Goal: Task Accomplishment & Management: Use online tool/utility

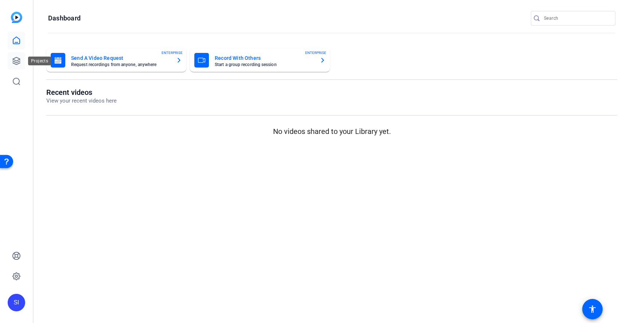
click at [18, 60] on icon at bounding box center [16, 60] width 7 height 7
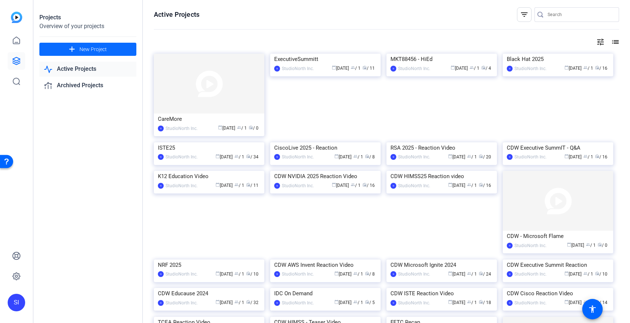
click at [92, 49] on span "New Project" at bounding box center [92, 50] width 27 height 8
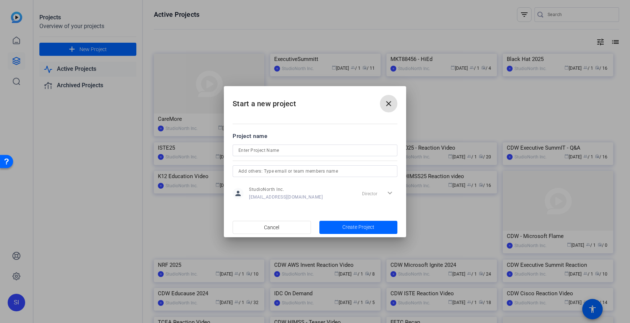
click at [308, 151] on input at bounding box center [314, 150] width 153 height 9
type input "CDWeducation"
click at [350, 229] on span "Create Project" at bounding box center [358, 227] width 32 height 8
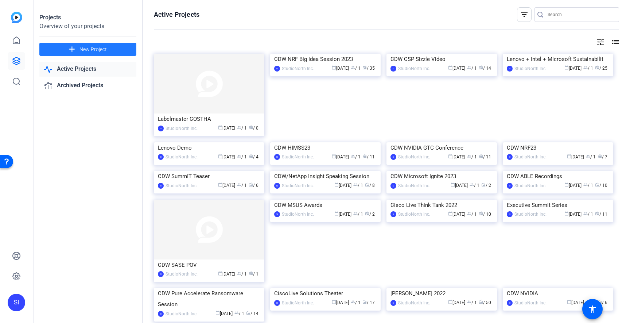
click at [586, 15] on input "Search" at bounding box center [581, 14] width 66 height 9
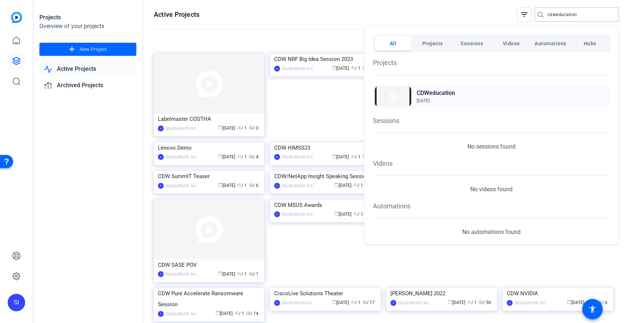
type input "cdweducation"
click at [441, 95] on h2 "CDWeducation" at bounding box center [436, 93] width 38 height 9
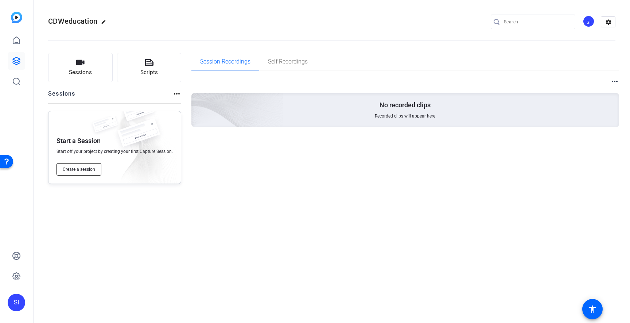
click at [86, 170] on span "Create a session" at bounding box center [79, 169] width 32 height 6
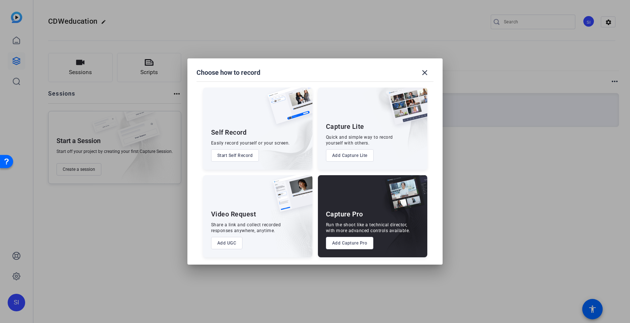
click at [353, 246] on button "Add Capture Pro" at bounding box center [350, 243] width 48 height 12
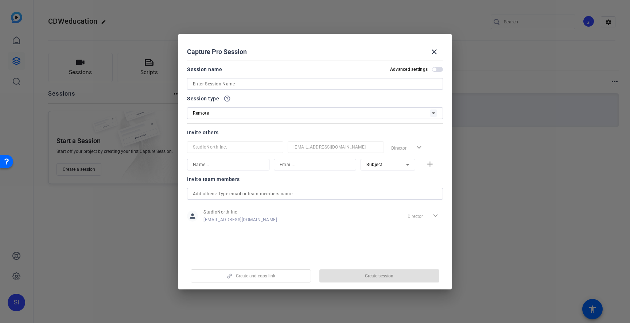
click at [296, 86] on input at bounding box center [315, 83] width 244 height 9
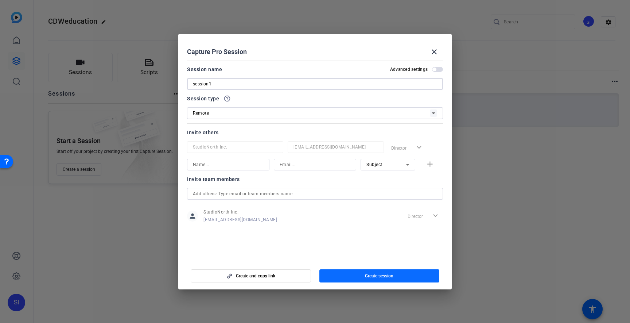
type input "session1"
click at [373, 273] on span "Create session" at bounding box center [379, 276] width 28 height 6
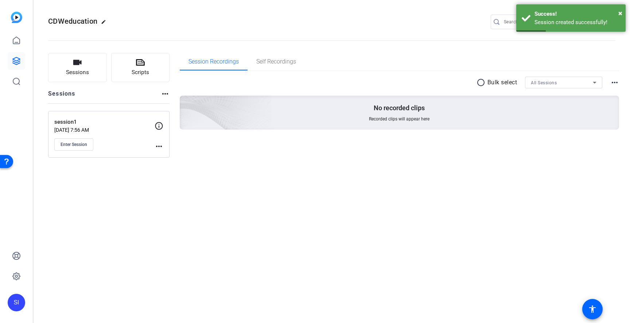
click at [160, 147] on mat-icon "more_horiz" at bounding box center [159, 146] width 9 height 9
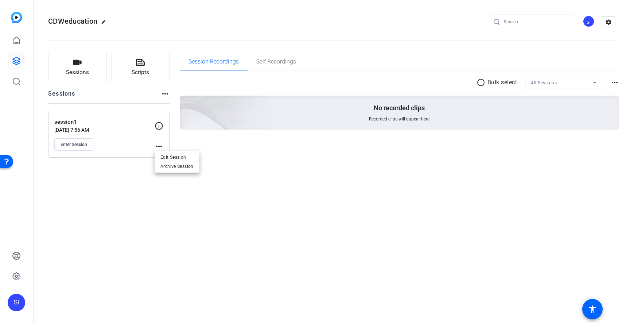
click at [116, 181] on div at bounding box center [315, 161] width 630 height 323
click at [75, 142] on span "Enter Session" at bounding box center [74, 144] width 27 height 6
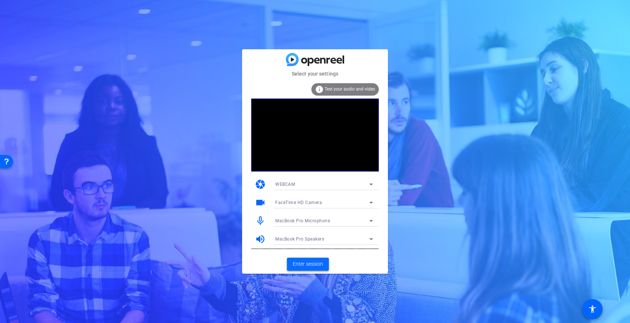
click at [310, 264] on span "Enter session" at bounding box center [308, 264] width 30 height 8
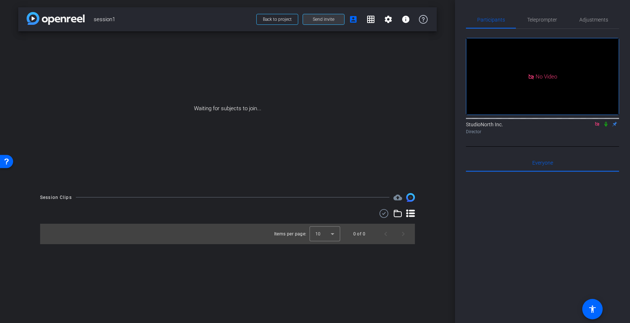
click at [320, 17] on span "Send invite" at bounding box center [324, 19] width 22 height 6
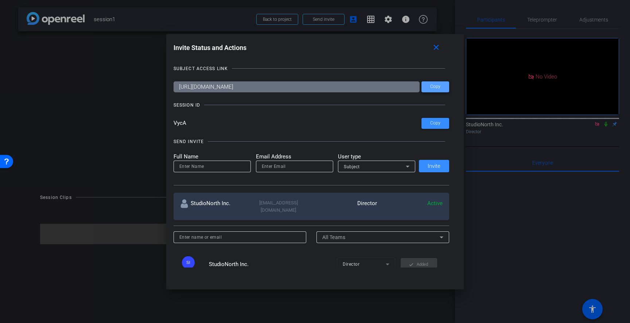
click at [437, 89] on span "Copy" at bounding box center [435, 86] width 10 height 5
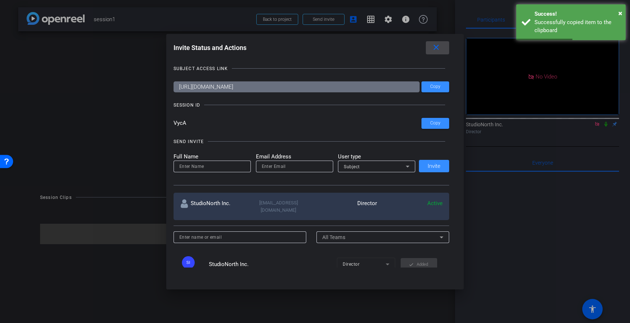
click at [436, 50] on mat-icon "close" at bounding box center [436, 47] width 9 height 9
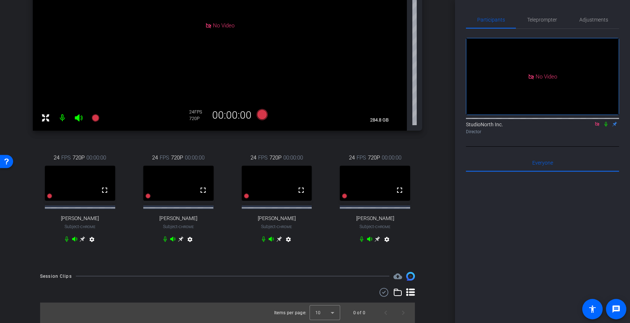
scroll to position [140, 0]
click at [440, 168] on div "arrow_back session1 Back to project Send invite account_box grid_on settings in…" at bounding box center [227, 25] width 455 height 323
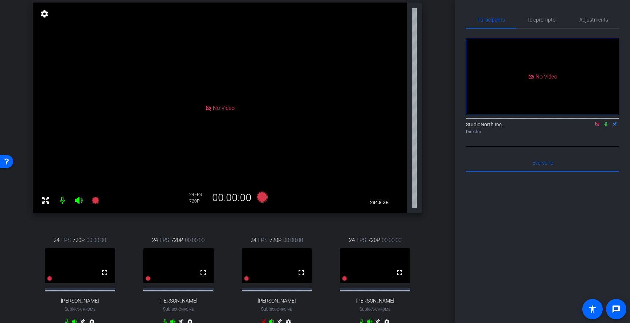
scroll to position [0, 0]
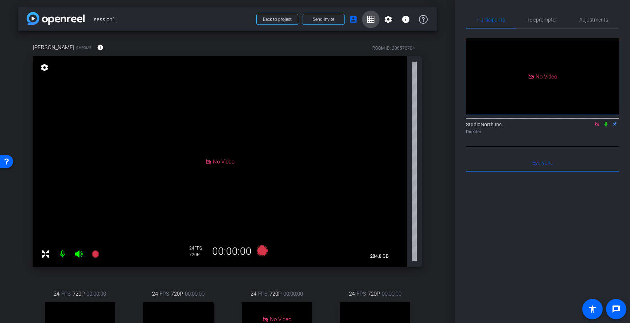
click at [372, 20] on mat-icon "grid_on" at bounding box center [370, 19] width 9 height 9
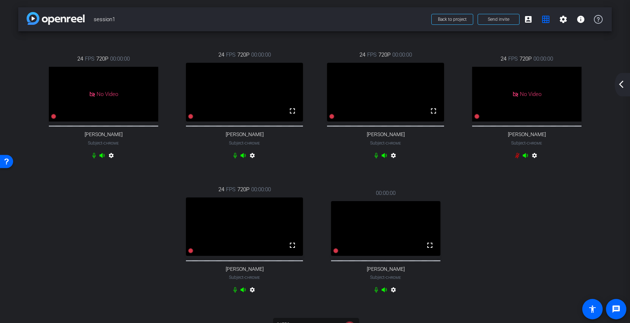
click at [620, 85] on mat-icon "arrow_back_ios_new" at bounding box center [621, 84] width 9 height 9
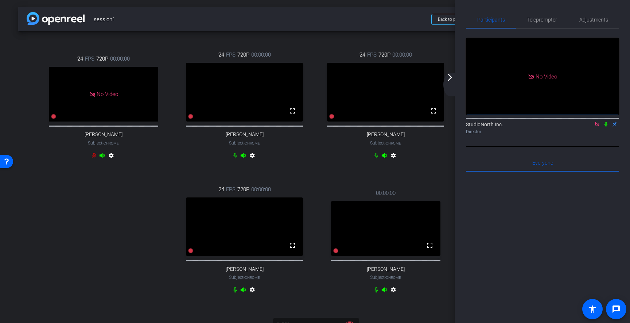
click at [606, 127] on icon at bounding box center [606, 123] width 6 height 5
click at [585, 21] on span "Adjustments" at bounding box center [593, 19] width 29 height 5
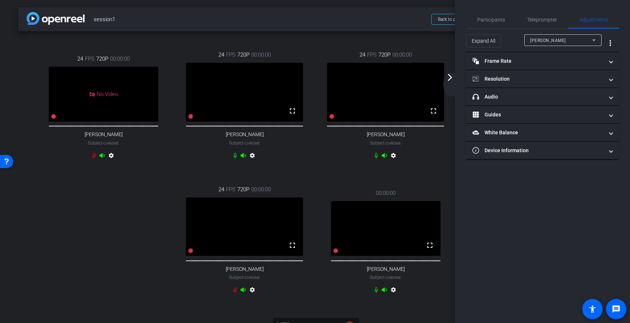
click at [595, 40] on icon at bounding box center [594, 40] width 4 height 2
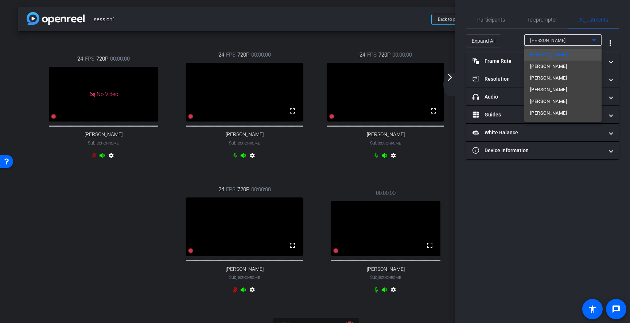
click at [490, 21] on div at bounding box center [315, 161] width 630 height 323
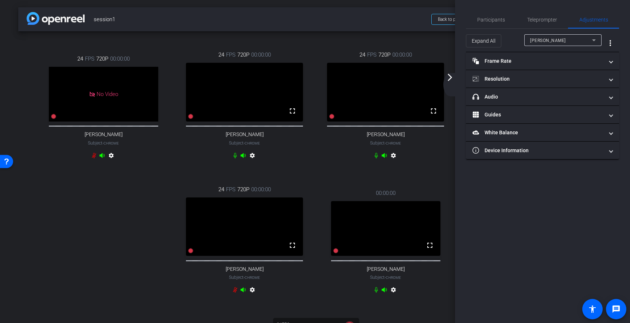
click at [490, 21] on span "Participants" at bounding box center [491, 19] width 28 height 5
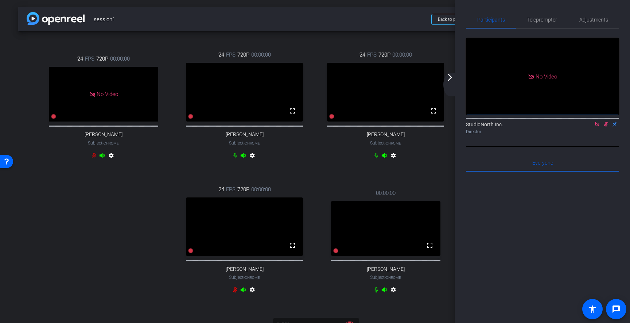
click at [377, 13] on span "session1" at bounding box center [260, 19] width 333 height 15
click at [591, 22] on span "Adjustments" at bounding box center [593, 19] width 29 height 5
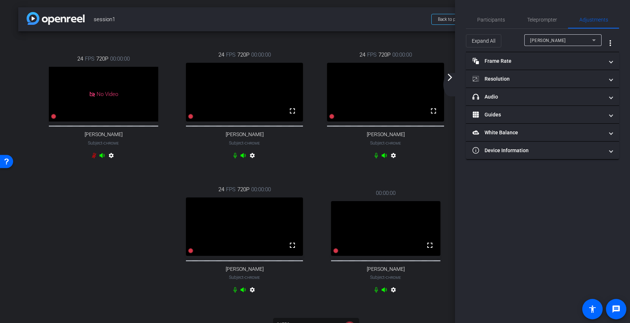
click at [595, 40] on icon at bounding box center [594, 40] width 4 height 2
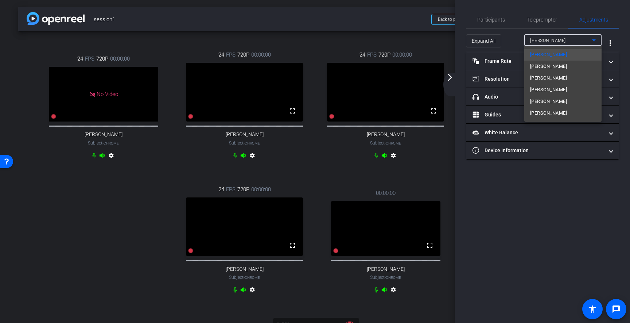
click at [490, 22] on div at bounding box center [315, 161] width 630 height 323
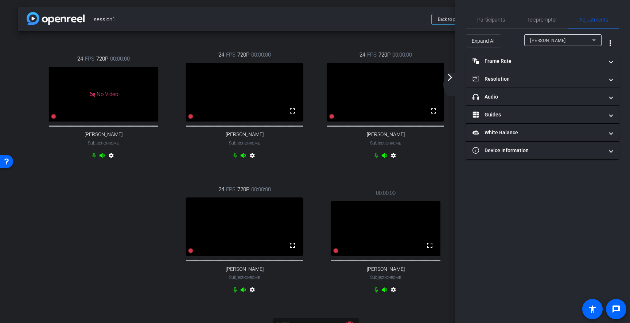
click at [490, 22] on span "Participants" at bounding box center [491, 19] width 28 height 5
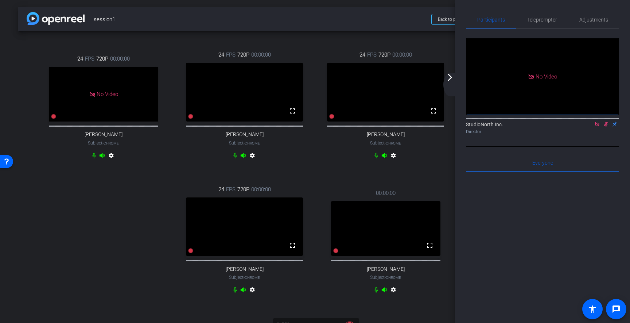
click at [451, 78] on mat-icon "arrow_forward_ios" at bounding box center [450, 77] width 9 height 9
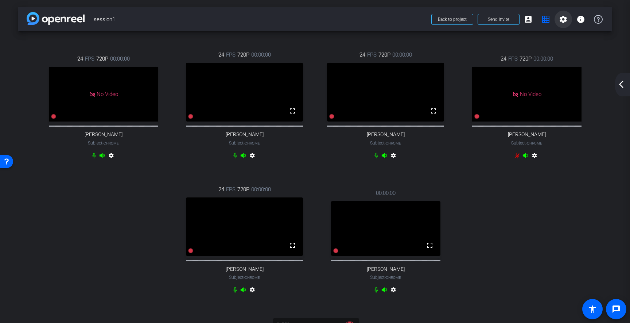
click at [563, 19] on mat-icon "settings" at bounding box center [563, 19] width 9 height 9
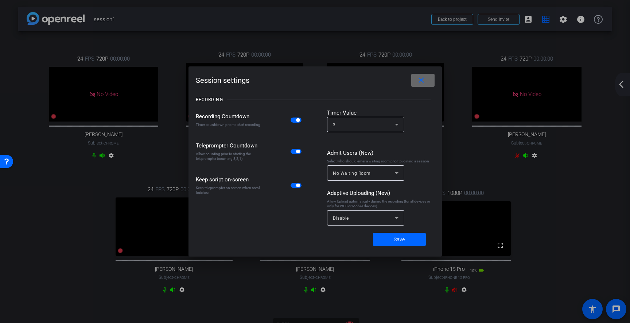
click at [423, 80] on mat-icon "close" at bounding box center [421, 80] width 9 height 9
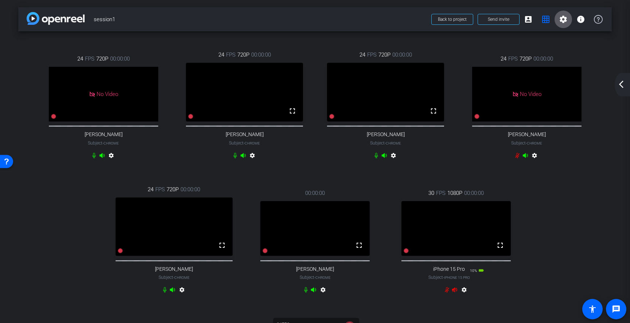
click at [622, 85] on mat-icon "arrow_back_ios_new" at bounding box center [621, 84] width 9 height 9
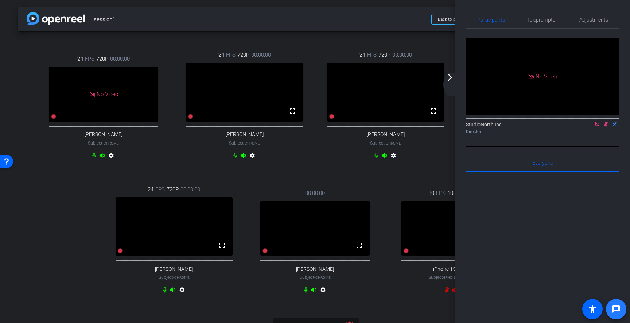
click at [619, 309] on mat-icon "message" at bounding box center [616, 308] width 9 height 9
click at [597, 265] on div at bounding box center [542, 262] width 153 height 180
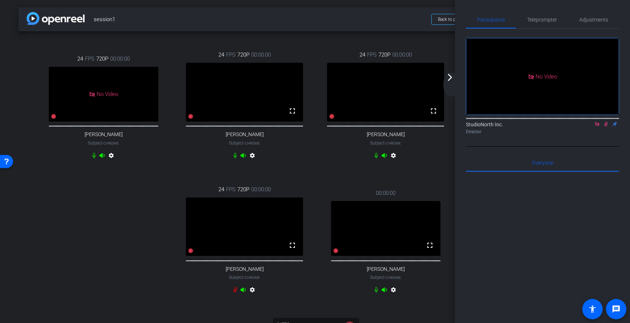
click at [606, 125] on icon at bounding box center [606, 124] width 4 height 5
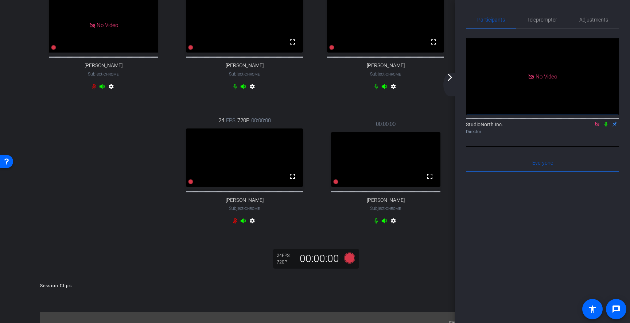
scroll to position [76, 0]
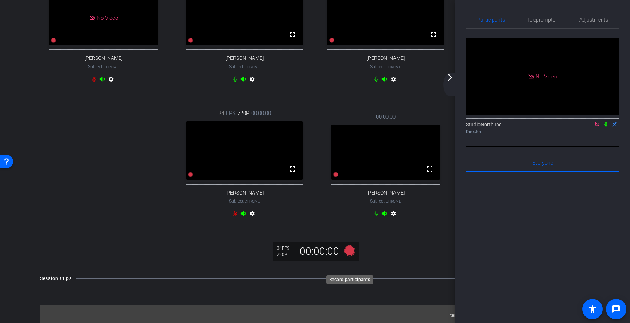
click at [351, 256] on icon at bounding box center [349, 250] width 11 height 11
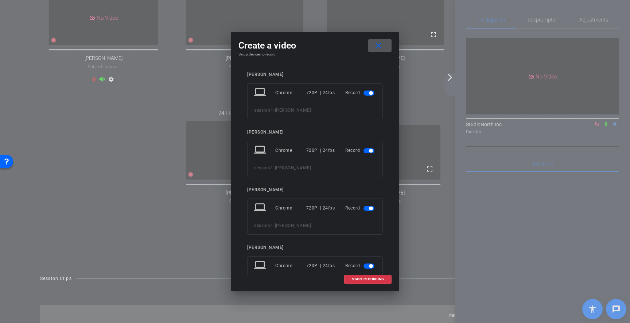
click at [368, 90] on mat-slide-toggle at bounding box center [370, 92] width 12 height 9
click at [369, 92] on span "button" at bounding box center [369, 92] width 11 height 5
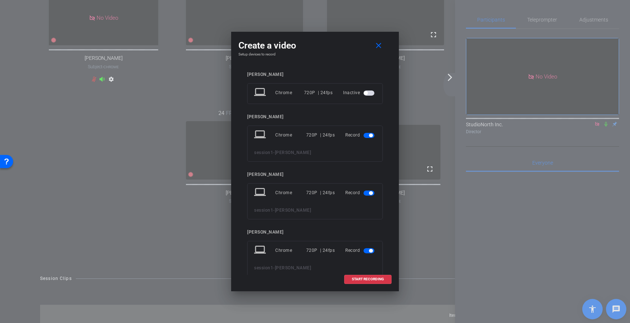
click at [369, 136] on span "button" at bounding box center [369, 135] width 11 height 5
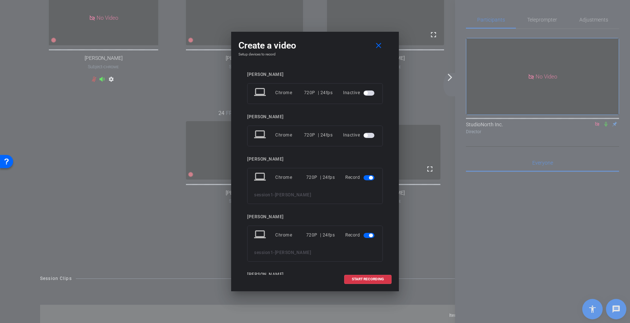
click at [369, 235] on span "button" at bounding box center [369, 235] width 11 height 5
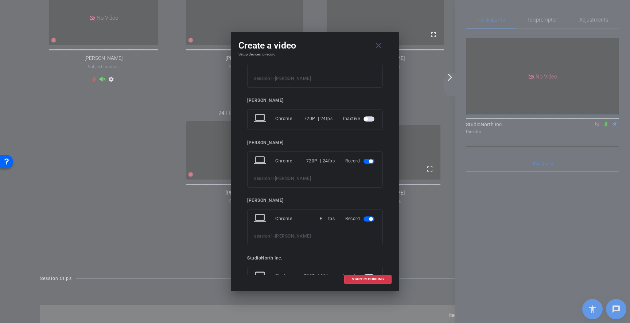
scroll to position [129, 0]
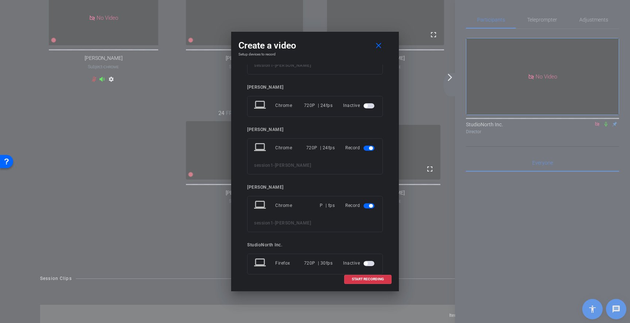
click at [367, 206] on span "button" at bounding box center [369, 205] width 11 height 5
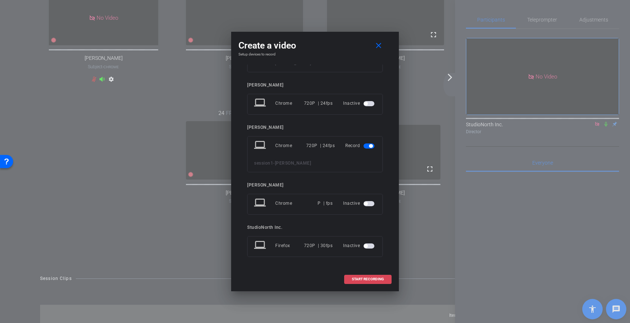
click at [368, 279] on span "START RECORDING" at bounding box center [368, 279] width 32 height 4
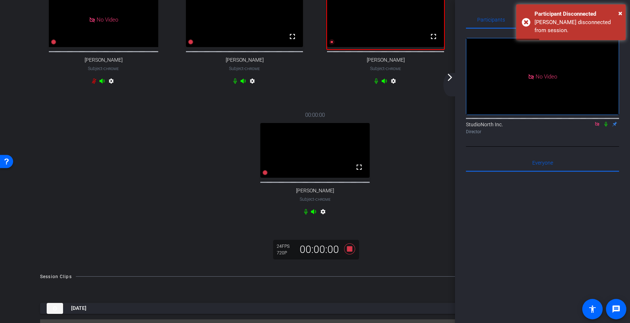
scroll to position [98, 0]
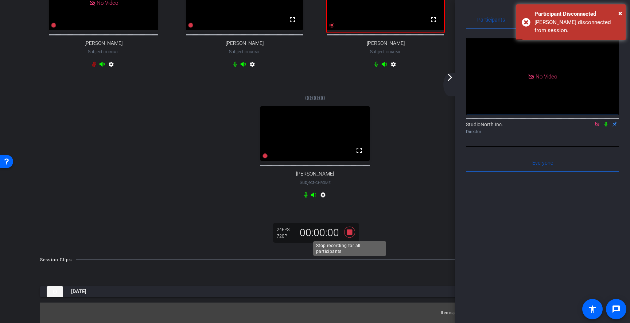
click at [351, 233] on icon at bounding box center [349, 231] width 11 height 11
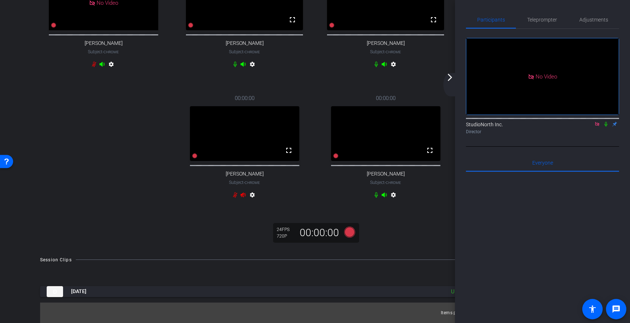
click at [451, 79] on mat-icon "arrow_forward_ios" at bounding box center [450, 77] width 9 height 9
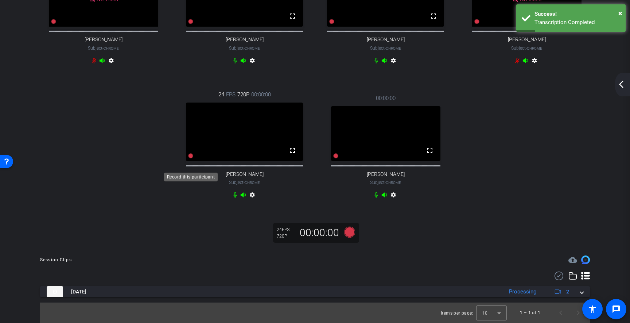
click at [190, 158] on icon at bounding box center [190, 155] width 5 height 5
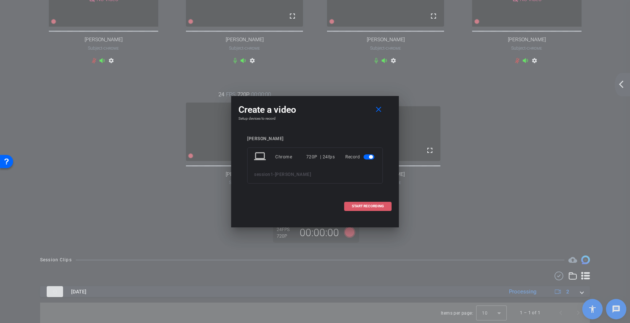
click at [360, 206] on span "START RECORDING" at bounding box center [368, 206] width 32 height 4
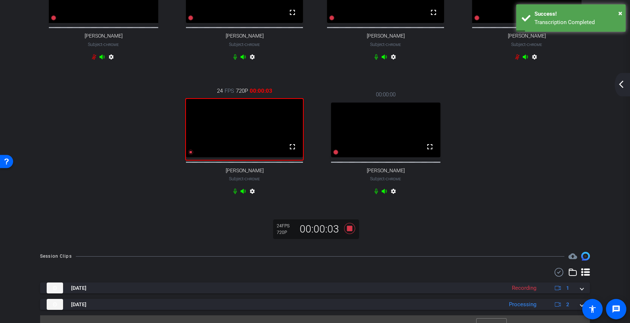
scroll to position [126, 0]
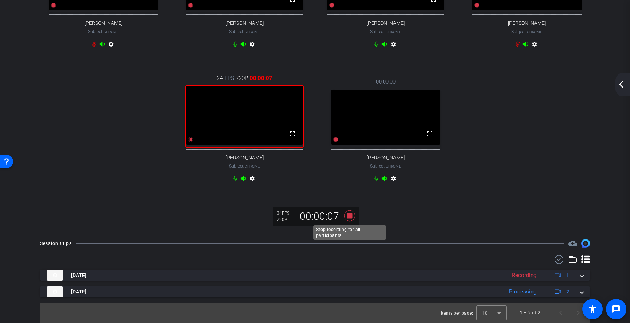
click at [349, 214] on icon at bounding box center [349, 215] width 11 height 11
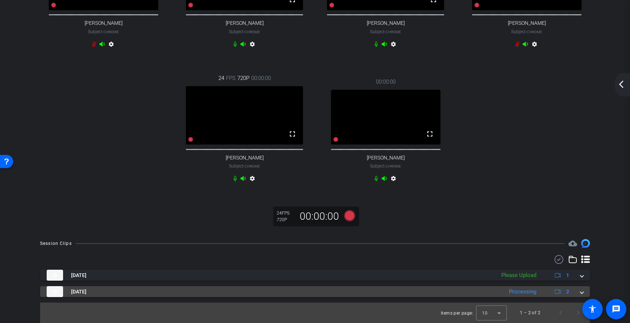
click at [582, 290] on span at bounding box center [581, 292] width 3 height 8
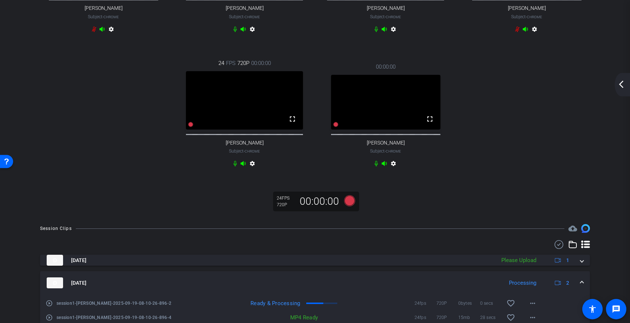
scroll to position [178, 0]
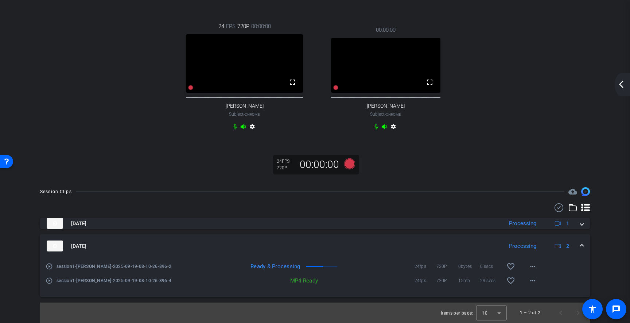
click at [50, 266] on mat-icon "play_circle_outline" at bounding box center [49, 266] width 7 height 7
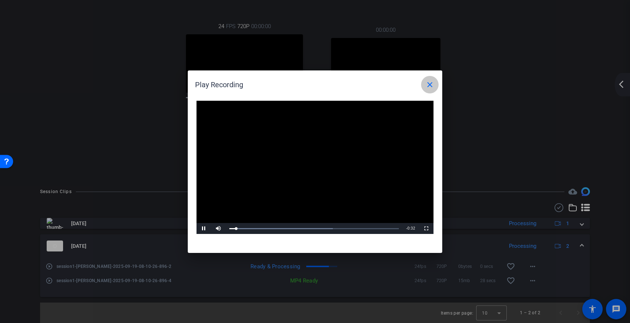
click at [430, 85] on mat-icon "close" at bounding box center [430, 84] width 9 height 9
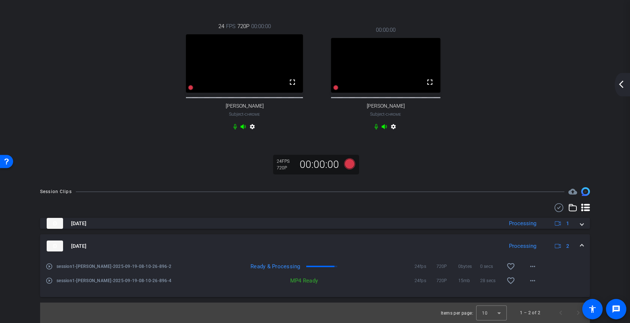
click at [582, 243] on span at bounding box center [581, 246] width 3 height 8
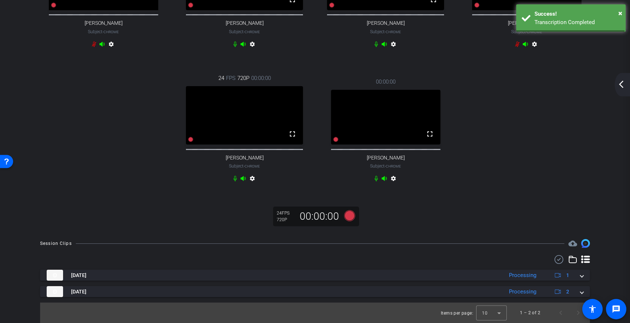
scroll to position [126, 0]
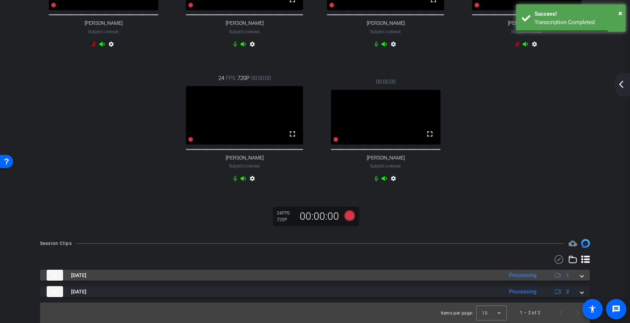
click at [580, 274] on div "Sep 19, 2025 Processing 1" at bounding box center [314, 274] width 534 height 11
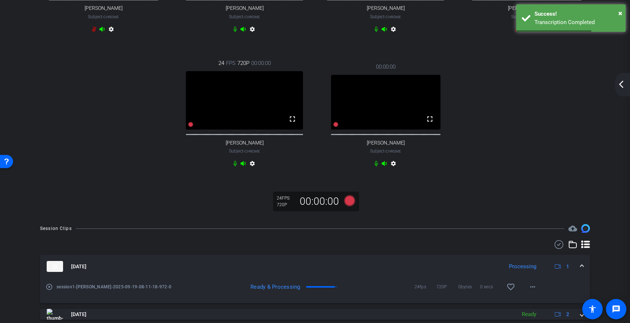
scroll to position [164, 0]
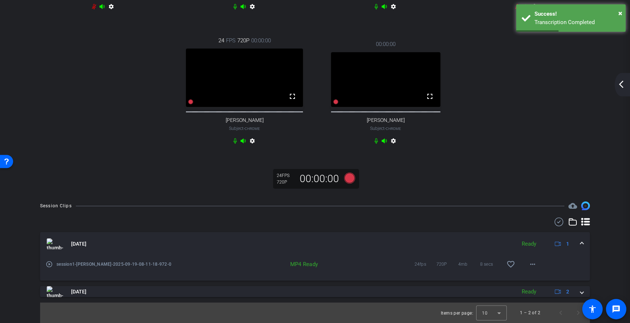
click at [48, 263] on mat-icon "play_circle_outline" at bounding box center [49, 263] width 7 height 7
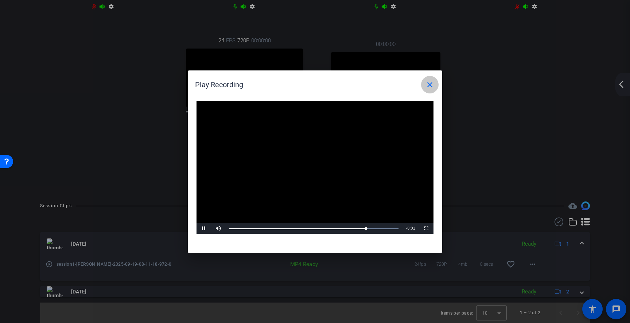
click at [431, 85] on mat-icon "close" at bounding box center [430, 84] width 9 height 9
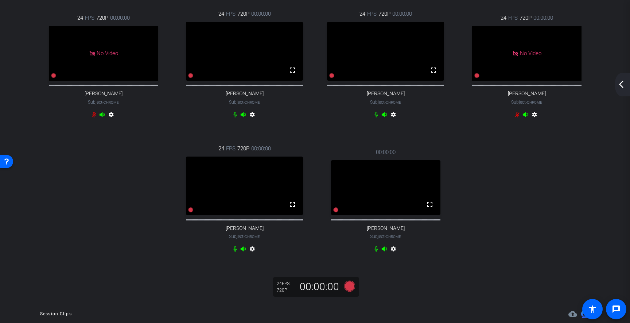
scroll to position [0, 0]
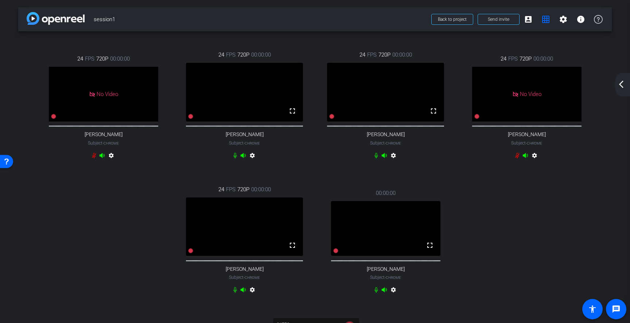
click at [626, 83] on div "arrow_back_ios_new arrow_forward_ios" at bounding box center [622, 84] width 15 height 23
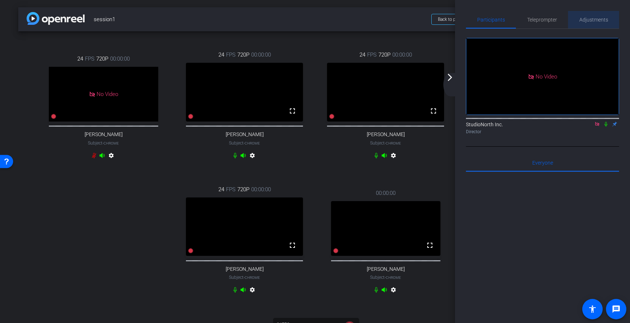
click at [597, 17] on span "Adjustments" at bounding box center [593, 19] width 29 height 5
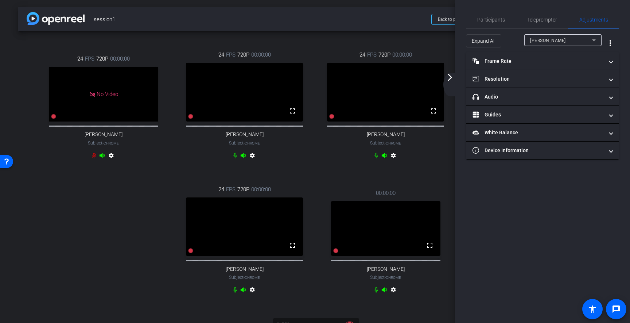
click at [593, 41] on icon at bounding box center [594, 40] width 9 height 9
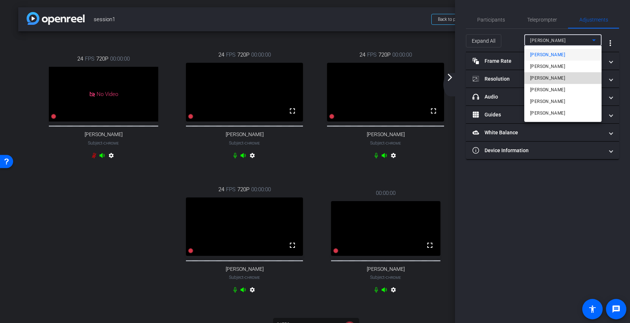
click at [556, 77] on span "Leticia Juarez" at bounding box center [547, 78] width 35 height 9
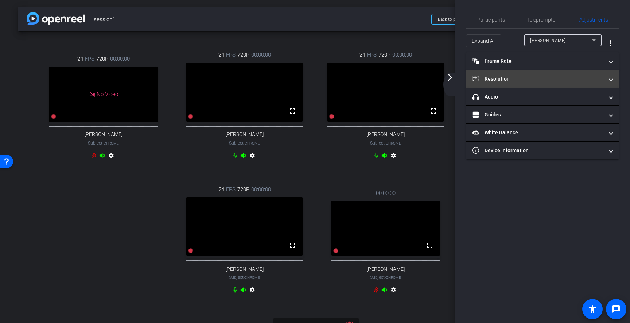
click at [610, 79] on span at bounding box center [611, 79] width 3 height 8
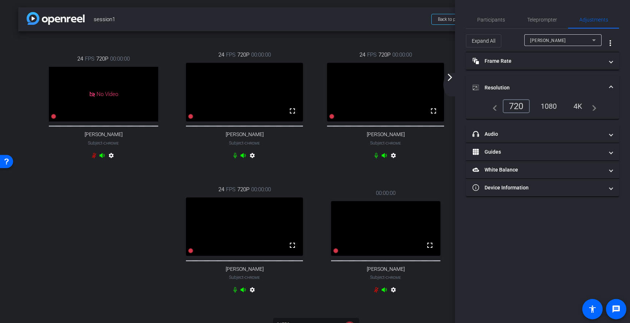
click at [550, 103] on div "1080" at bounding box center [548, 106] width 27 height 12
click at [592, 43] on icon at bounding box center [594, 40] width 9 height 9
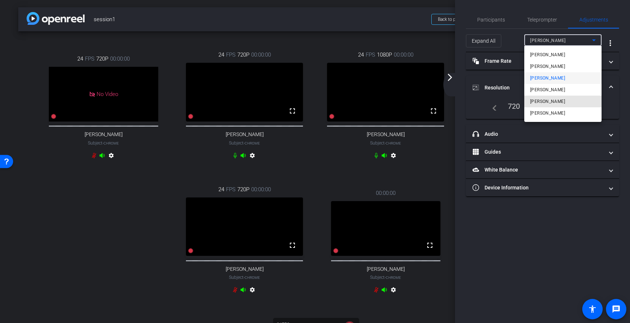
click at [550, 99] on span "Dane Loch" at bounding box center [547, 101] width 35 height 9
type input "11000"
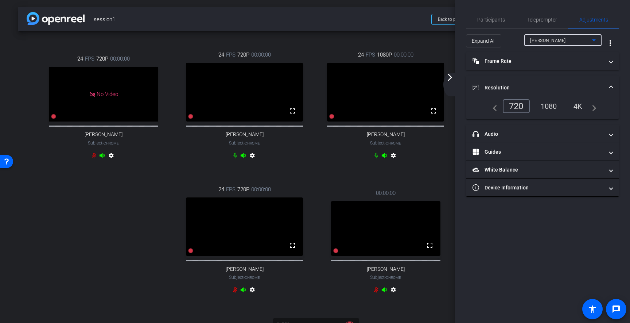
click at [551, 106] on div "1080" at bounding box center [548, 106] width 27 height 12
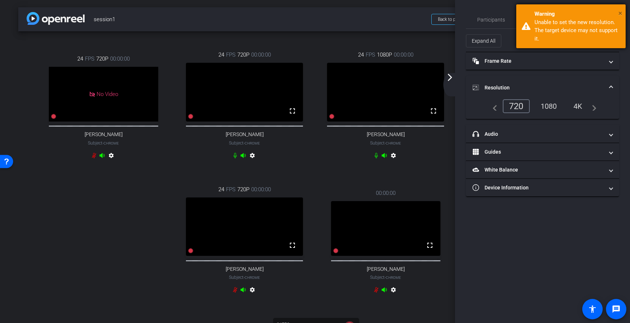
click at [622, 13] on span "×" at bounding box center [620, 13] width 4 height 9
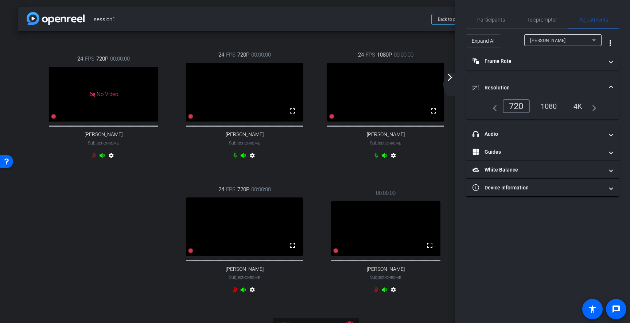
click at [453, 79] on mat-icon "arrow_forward_ios" at bounding box center [450, 77] width 9 height 9
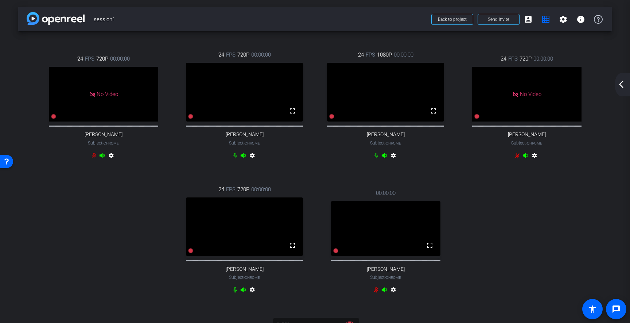
click at [482, 225] on div "24 FPS 720P 00:00:00 No Video Natalie Subject - Chrome settings 24 FPS 720P 00:…" at bounding box center [315, 173] width 564 height 269
click at [333, 119] on icon at bounding box center [332, 116] width 6 height 6
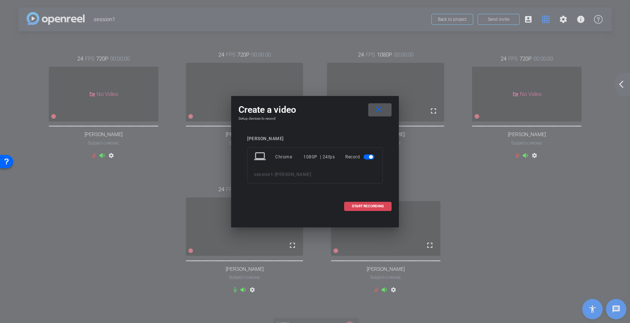
click at [366, 207] on span "START RECORDING" at bounding box center [368, 206] width 32 height 4
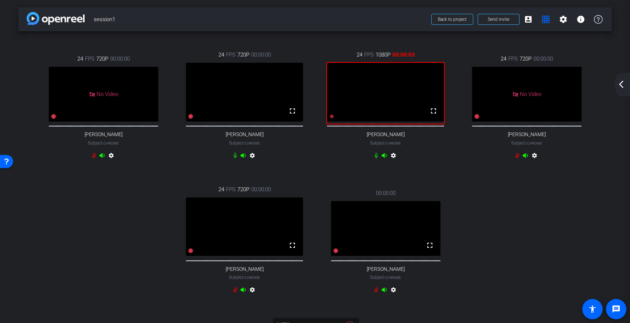
click at [624, 81] on mat-icon "arrow_back_ios_new" at bounding box center [621, 84] width 9 height 9
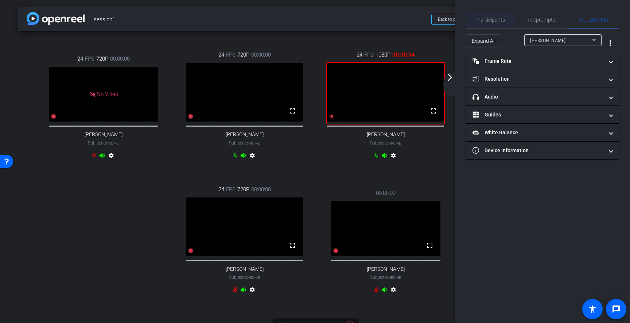
click at [491, 22] on span "Participants" at bounding box center [491, 19] width 28 height 5
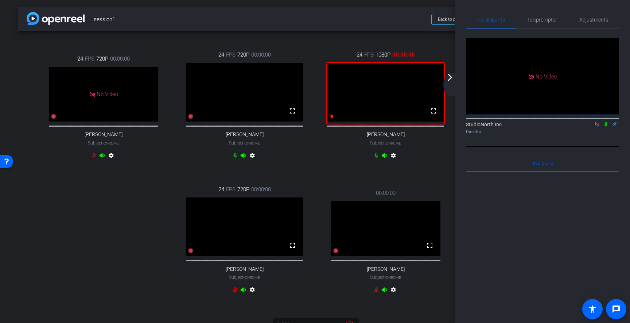
click at [605, 125] on icon at bounding box center [606, 124] width 3 height 5
click at [606, 124] on icon at bounding box center [606, 124] width 4 height 5
click at [606, 125] on icon at bounding box center [606, 124] width 3 height 5
click at [606, 124] on icon at bounding box center [606, 123] width 6 height 5
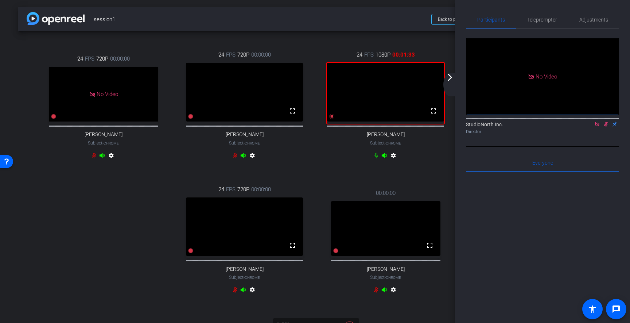
click at [606, 124] on icon at bounding box center [606, 123] width 6 height 5
click at [607, 124] on icon at bounding box center [606, 124] width 3 height 5
click at [606, 122] on icon at bounding box center [606, 123] width 6 height 5
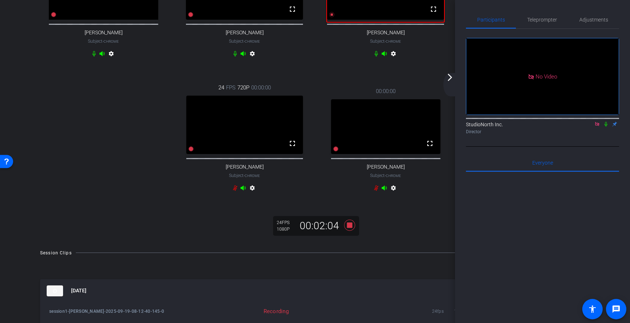
scroll to position [110, 0]
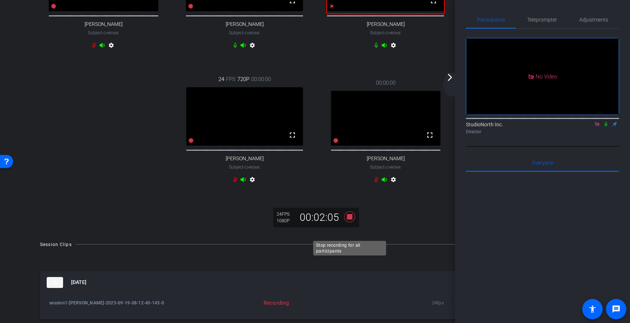
click at [351, 222] on icon at bounding box center [349, 216] width 11 height 11
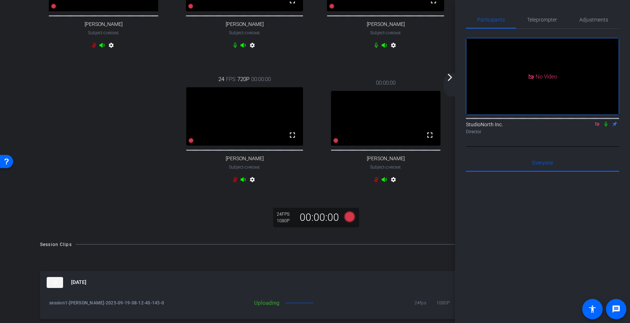
click at [451, 78] on mat-icon "arrow_forward_ios" at bounding box center [450, 77] width 9 height 9
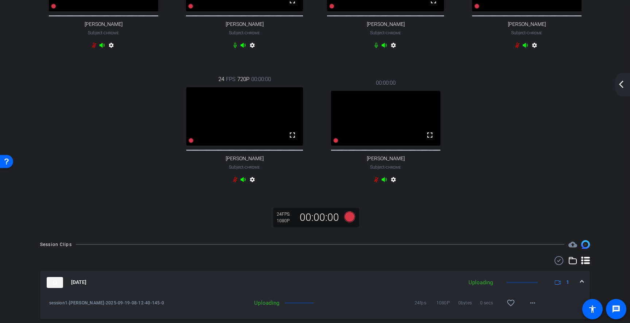
scroll to position [180, 0]
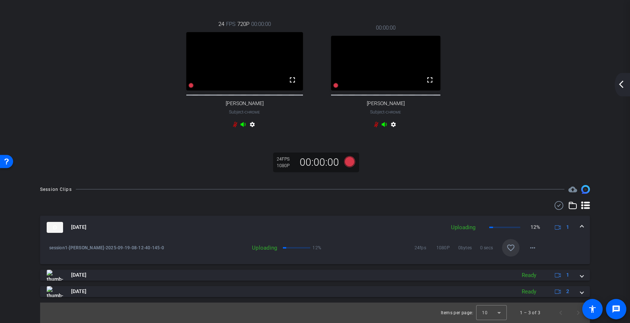
click at [511, 249] on mat-icon "favorite_border" at bounding box center [510, 247] width 9 height 9
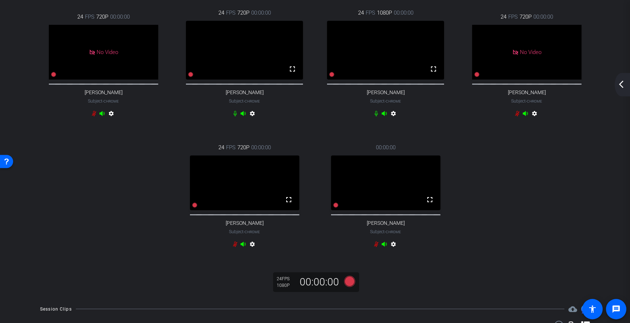
scroll to position [0, 0]
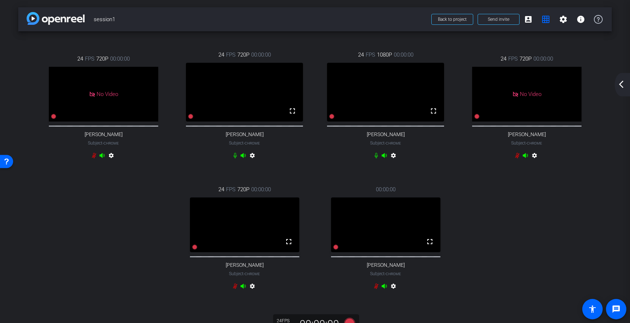
click at [619, 86] on mat-icon "arrow_back_ios_new" at bounding box center [621, 84] width 9 height 9
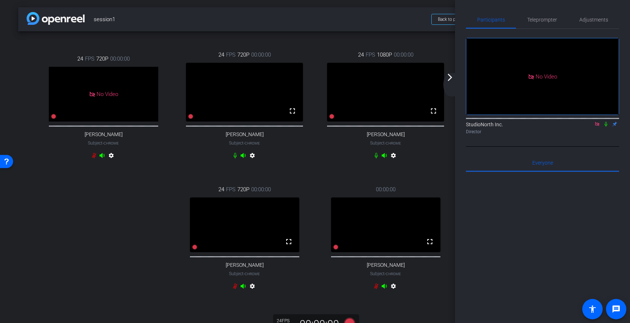
click at [606, 123] on icon at bounding box center [606, 123] width 6 height 5
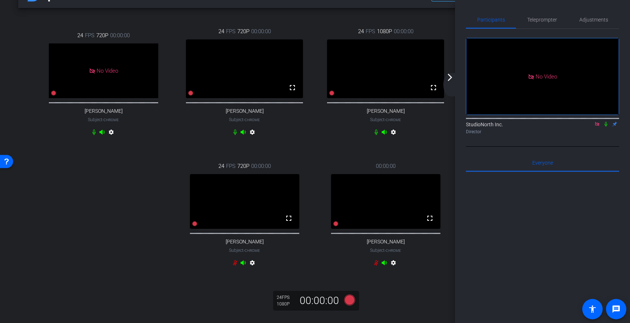
scroll to position [20, 0]
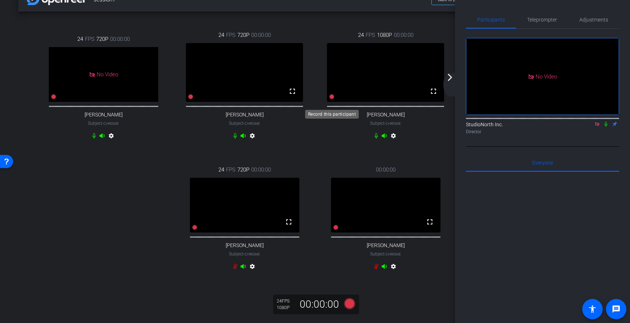
click at [333, 99] on icon at bounding box center [331, 96] width 5 height 5
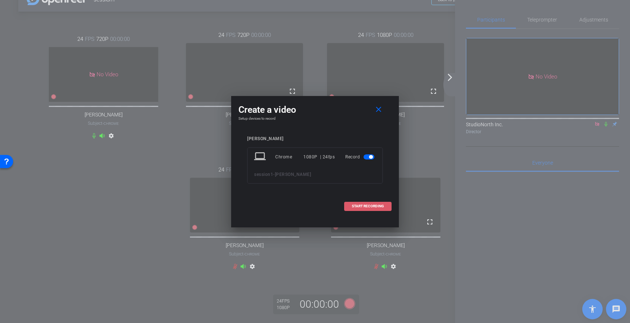
click at [368, 207] on span "START RECORDING" at bounding box center [368, 206] width 32 height 4
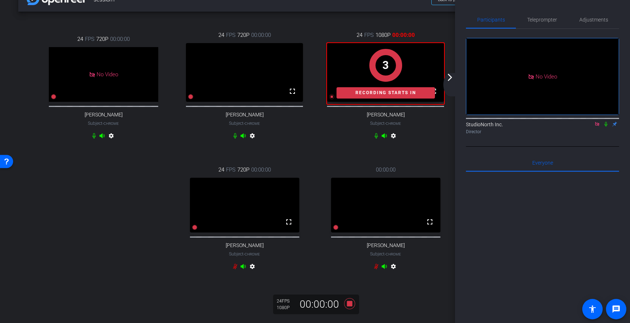
scroll to position [0, 0]
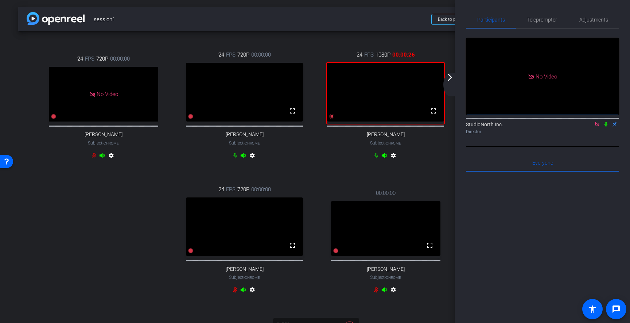
click at [607, 124] on icon at bounding box center [606, 123] width 6 height 5
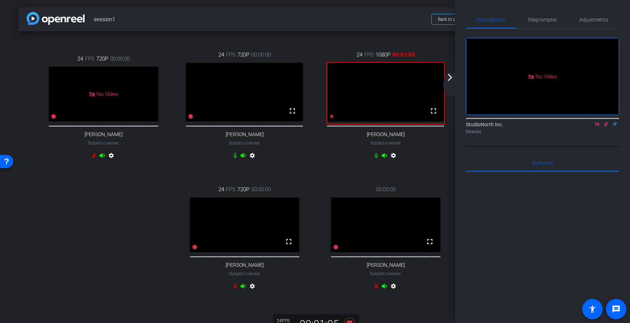
click at [605, 123] on icon at bounding box center [606, 124] width 4 height 5
click at [606, 125] on icon at bounding box center [606, 123] width 6 height 5
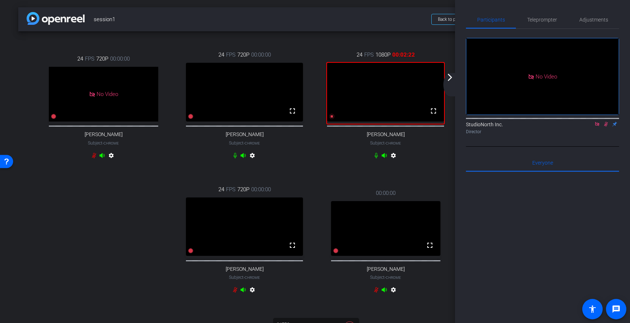
click at [606, 122] on icon at bounding box center [606, 124] width 4 height 5
click at [607, 124] on icon at bounding box center [606, 124] width 3 height 5
click at [606, 124] on icon at bounding box center [606, 124] width 4 height 5
click at [607, 125] on icon at bounding box center [606, 124] width 3 height 5
click at [606, 123] on icon at bounding box center [606, 124] width 4 height 5
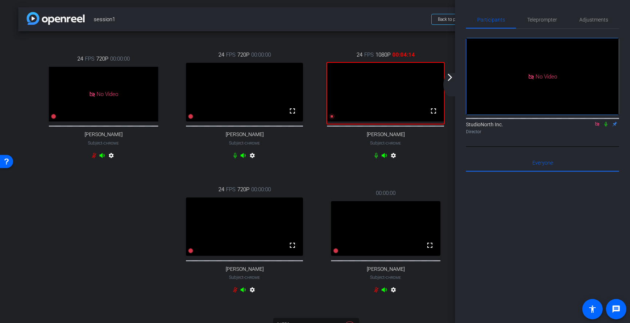
click at [606, 136] on div "StudioNorth Inc. Director" at bounding box center [542, 126] width 153 height 22
click at [607, 123] on icon at bounding box center [606, 124] width 3 height 5
click at [604, 125] on icon at bounding box center [606, 123] width 6 height 5
click at [606, 124] on icon at bounding box center [606, 123] width 6 height 5
click at [605, 124] on icon at bounding box center [606, 123] width 6 height 5
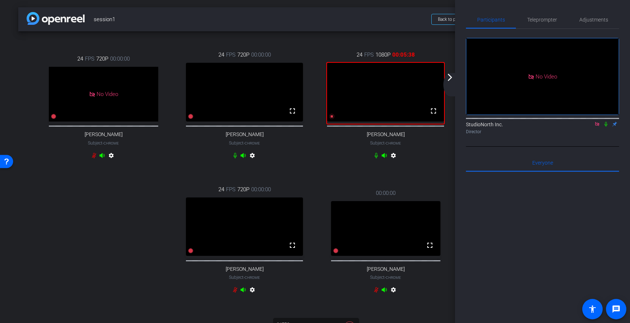
click at [430, 167] on div "24 FPS 1080P 00:05:38 fullscreen Leticia Juarez Subject - Chrome settings" at bounding box center [385, 106] width 141 height 135
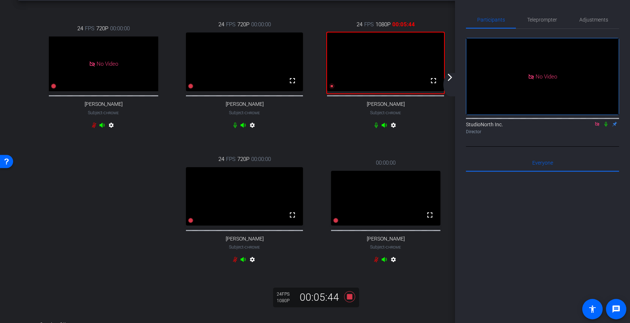
scroll to position [33, 0]
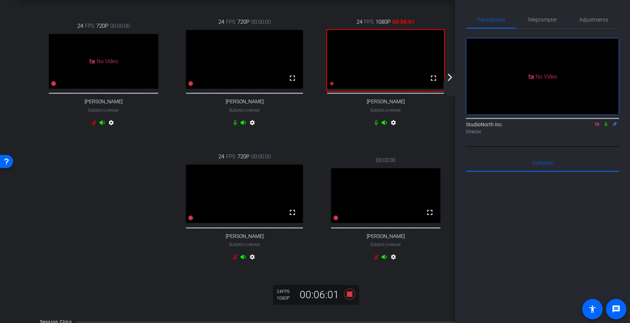
click at [591, 149] on div "No Video StudioNorth Inc. Director Everyone 0 Mark all read To: Everyone Mark a…" at bounding box center [542, 212] width 153 height 366
click at [606, 123] on icon at bounding box center [606, 123] width 6 height 5
click at [607, 124] on icon at bounding box center [606, 124] width 4 height 5
click at [351, 299] on icon at bounding box center [349, 293] width 11 height 11
click at [452, 77] on mat-icon "arrow_forward_ios" at bounding box center [450, 77] width 9 height 9
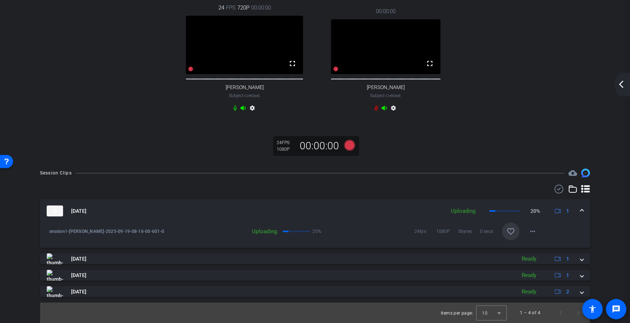
scroll to position [197, 0]
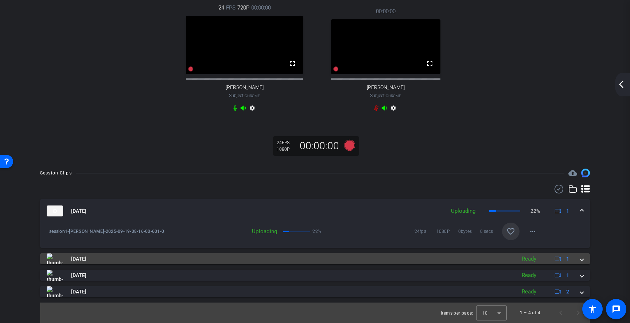
click at [583, 258] on span at bounding box center [581, 259] width 3 height 8
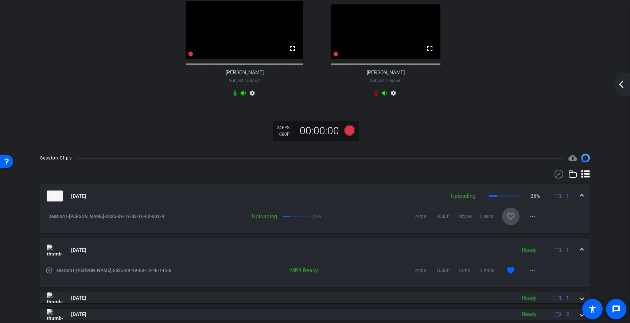
click at [510, 221] on mat-icon "favorite_border" at bounding box center [510, 216] width 9 height 9
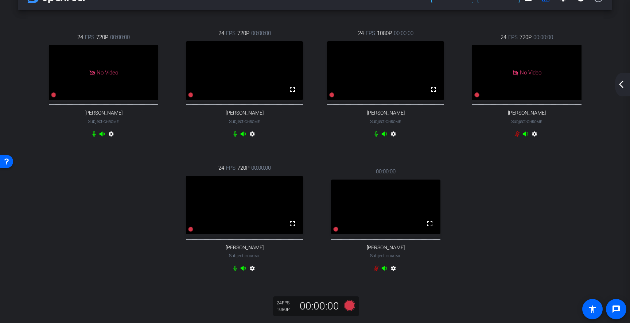
scroll to position [28, 0]
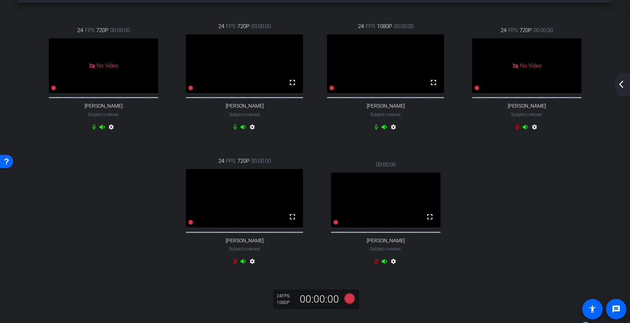
click at [452, 145] on div "24 FPS 1080P 00:00:00 fullscreen Leticia Juarez Subject - Chrome settings" at bounding box center [385, 77] width 141 height 135
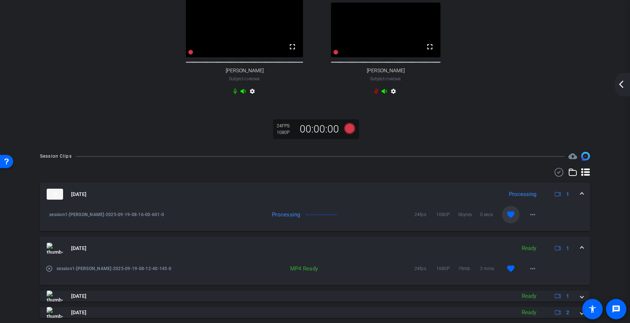
scroll to position [199, 0]
click at [48, 271] on mat-icon "play_circle_outline" at bounding box center [49, 267] width 7 height 7
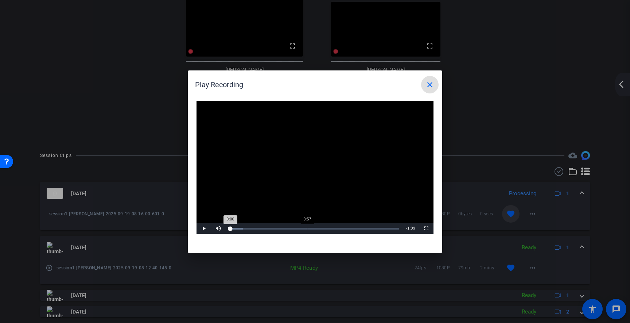
click at [307, 227] on div "Loaded : 7.97% 0:57 0:00" at bounding box center [314, 228] width 177 height 11
click at [427, 88] on mat-icon "close" at bounding box center [430, 84] width 9 height 9
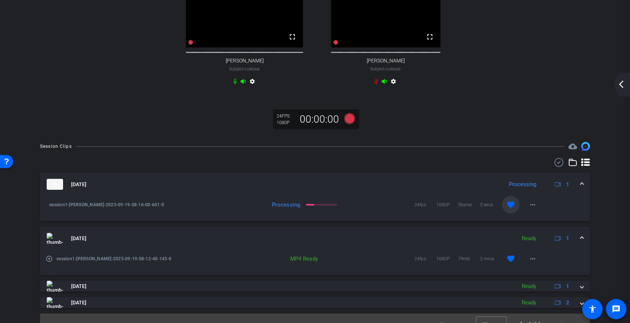
scroll to position [198, 0]
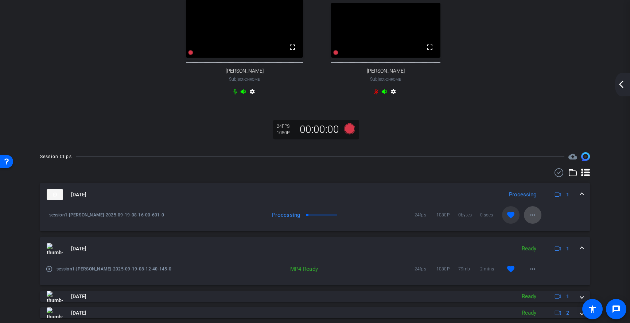
click at [532, 219] on mat-icon "more_horiz" at bounding box center [532, 214] width 9 height 9
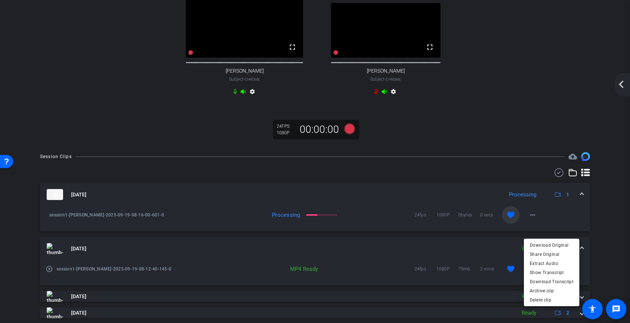
click at [530, 112] on div at bounding box center [315, 161] width 630 height 323
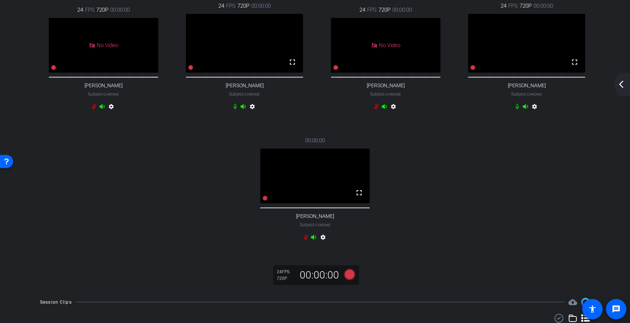
scroll to position [0, 0]
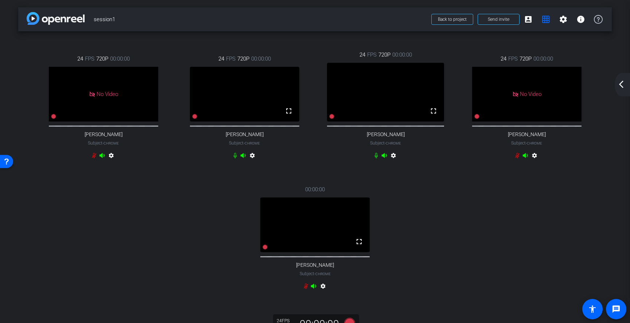
drag, startPoint x: 512, startPoint y: 104, endPoint x: 181, endPoint y: 99, distance: 331.5
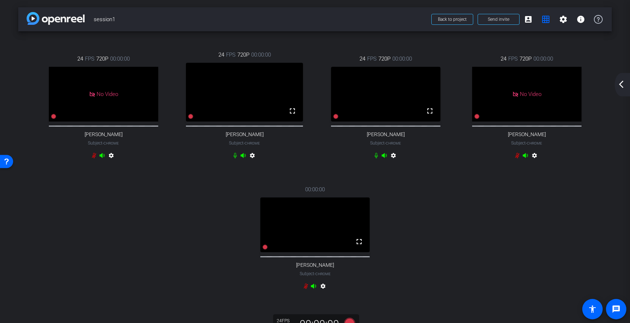
drag, startPoint x: 240, startPoint y: 87, endPoint x: 372, endPoint y: 79, distance: 132.2
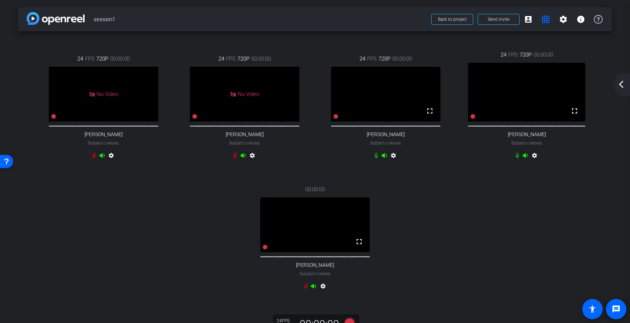
drag, startPoint x: 530, startPoint y: 84, endPoint x: 408, endPoint y: 92, distance: 122.4
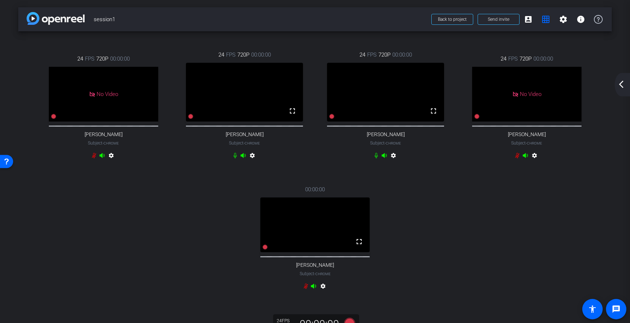
click at [623, 85] on mat-icon "arrow_back_ios_new" at bounding box center [621, 84] width 9 height 9
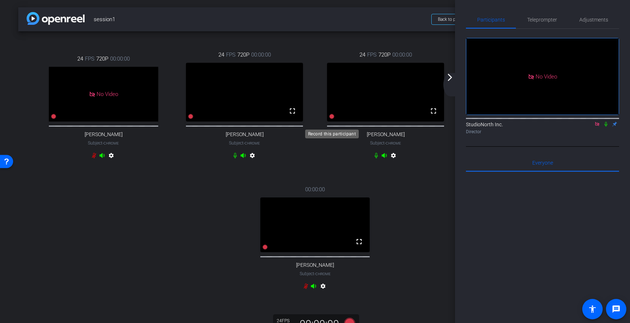
click at [332, 119] on icon at bounding box center [331, 116] width 5 height 5
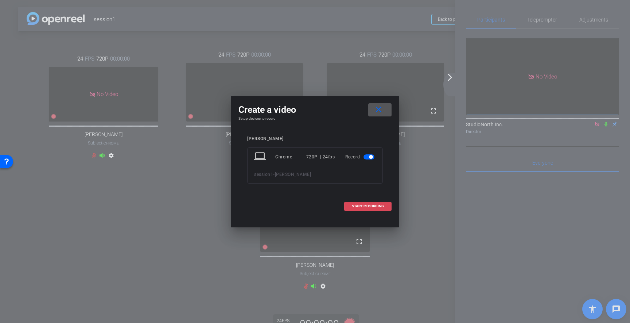
click at [368, 205] on span "START RECORDING" at bounding box center [368, 206] width 32 height 4
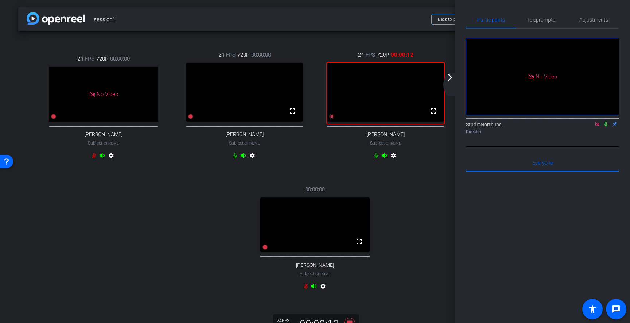
click at [606, 124] on icon at bounding box center [606, 124] width 3 height 5
click at [606, 125] on icon at bounding box center [606, 124] width 4 height 5
click at [606, 125] on icon at bounding box center [606, 124] width 3 height 5
click at [606, 123] on icon at bounding box center [606, 123] width 6 height 5
click at [606, 124] on icon at bounding box center [606, 124] width 3 height 5
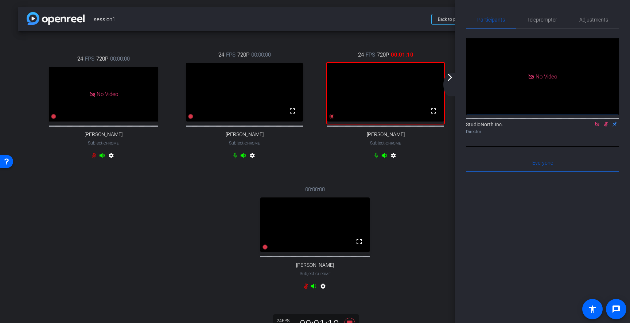
click at [605, 123] on icon at bounding box center [606, 123] width 6 height 5
click at [606, 124] on icon at bounding box center [606, 123] width 6 height 5
click at [605, 124] on icon at bounding box center [606, 123] width 6 height 5
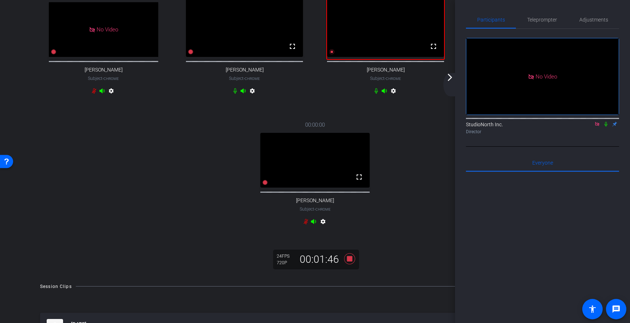
scroll to position [70, 0]
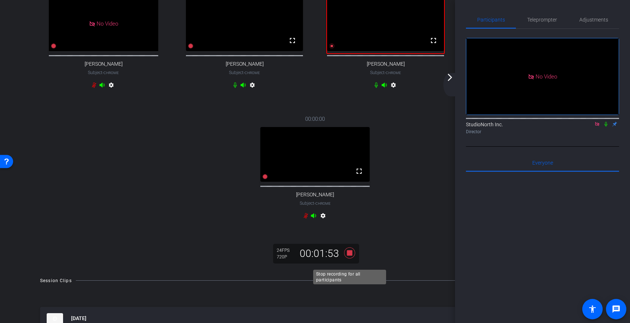
click at [351, 258] on icon at bounding box center [349, 252] width 11 height 11
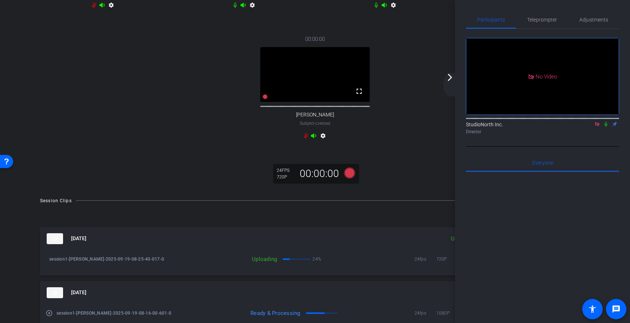
scroll to position [155, 0]
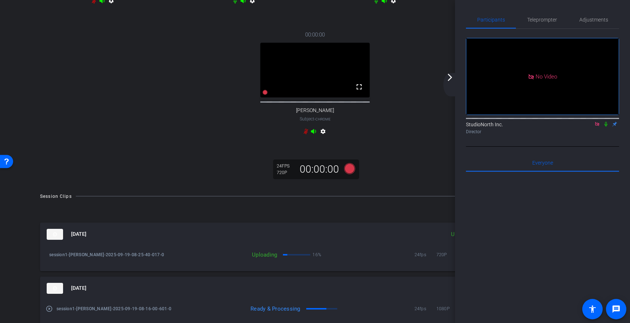
click at [606, 124] on icon at bounding box center [606, 124] width 3 height 5
click at [606, 123] on icon at bounding box center [606, 123] width 6 height 5
click at [430, 149] on div "24 FPS 720P 00:00:00 No Video Natalie Subject - Chrome settings 24 FPS 720P 00:…" at bounding box center [315, 16] width 564 height 265
click at [448, 78] on mat-icon "arrow_forward_ios" at bounding box center [450, 77] width 9 height 9
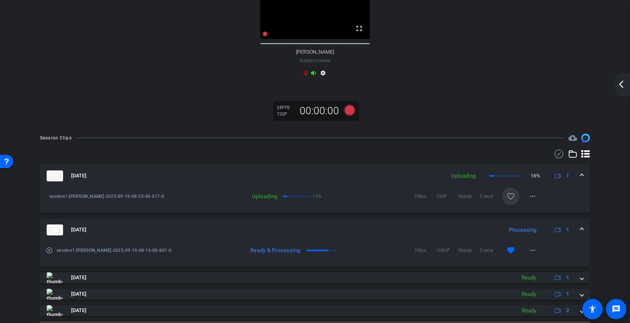
scroll to position [239, 0]
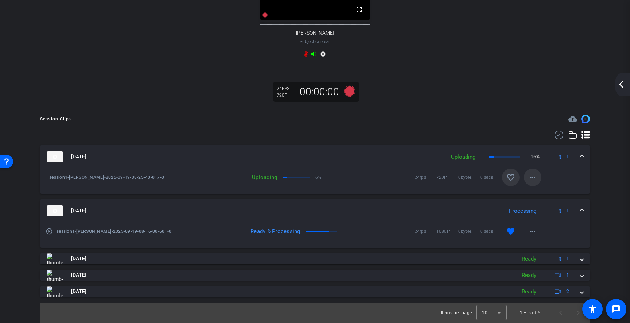
click at [532, 176] on mat-icon "more_horiz" at bounding box center [532, 177] width 9 height 9
click at [504, 74] on div at bounding box center [315, 161] width 630 height 323
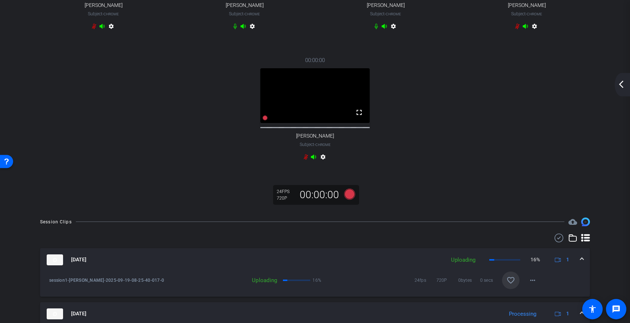
scroll to position [130, 0]
click at [619, 85] on mat-icon "arrow_back_ios_new" at bounding box center [621, 84] width 9 height 9
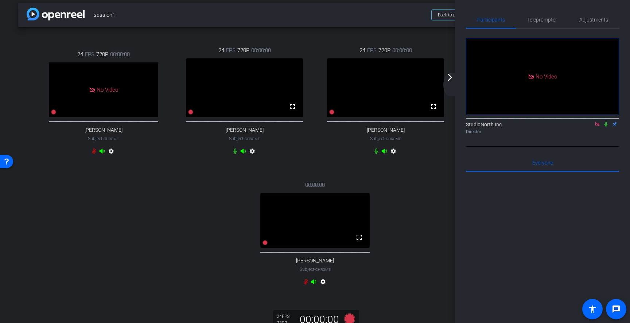
scroll to position [0, 0]
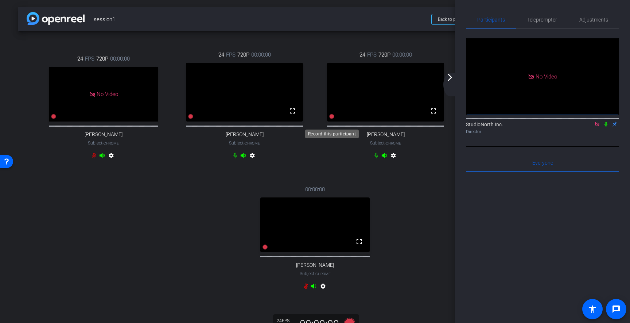
click at [332, 119] on icon at bounding box center [331, 116] width 5 height 5
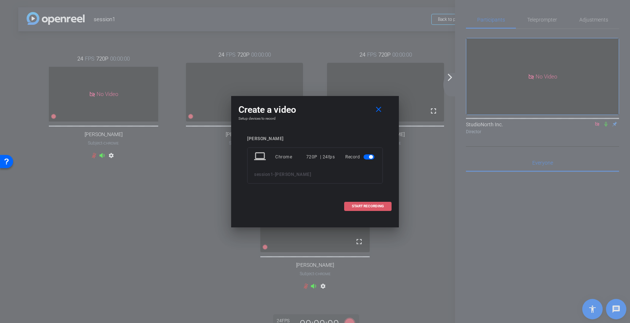
click at [364, 205] on span "START RECORDING" at bounding box center [368, 206] width 32 height 4
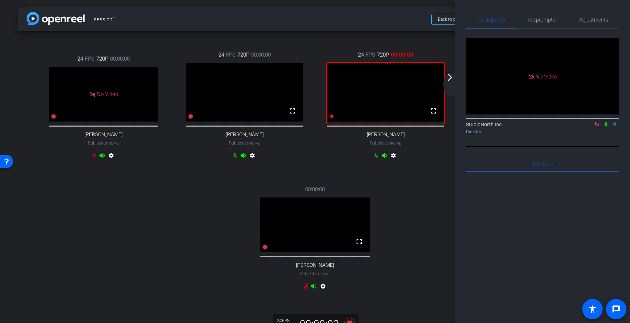
click at [606, 124] on icon at bounding box center [606, 123] width 6 height 5
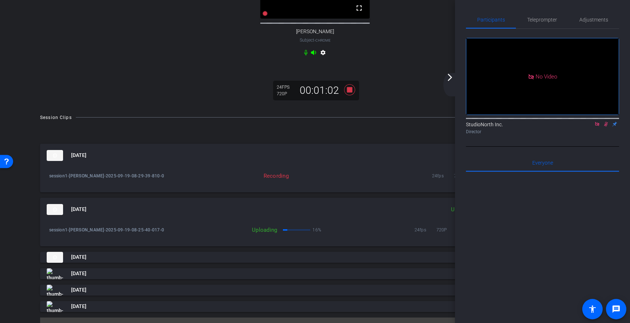
scroll to position [233, 0]
click at [350, 97] on icon at bounding box center [350, 90] width 18 height 13
click at [607, 124] on icon at bounding box center [606, 123] width 6 height 5
click at [451, 77] on mat-icon "arrow_forward_ios" at bounding box center [450, 77] width 9 height 9
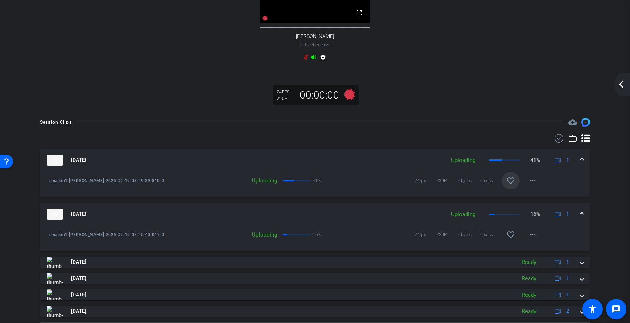
scroll to position [234, 0]
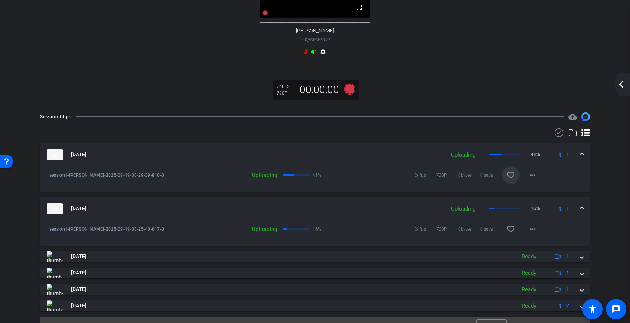
click at [315, 233] on p "16%" at bounding box center [316, 228] width 9 height 7
click at [313, 179] on p "41%" at bounding box center [316, 174] width 9 height 7
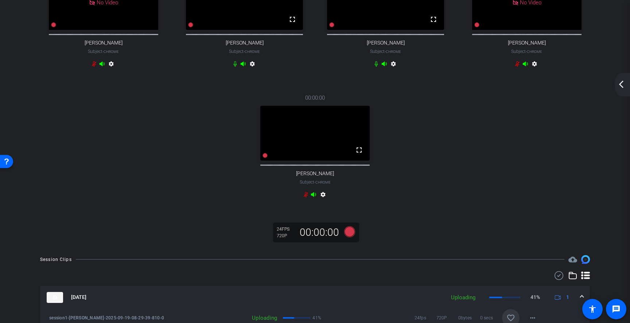
scroll to position [256, 0]
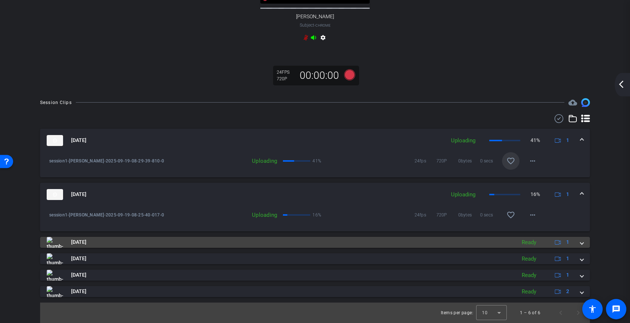
click at [583, 242] on span at bounding box center [581, 242] width 3 height 8
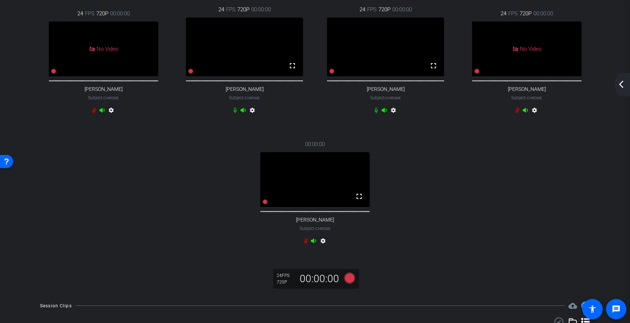
scroll to position [0, 0]
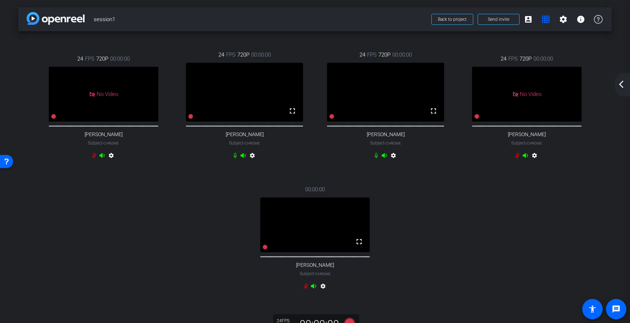
click at [431, 224] on div "24 FPS 720P 00:00:00 No Video Natalie Subject - Chrome settings 24 FPS 720P 00:…" at bounding box center [315, 171] width 564 height 265
click at [622, 85] on mat-icon "arrow_back_ios_new" at bounding box center [621, 84] width 9 height 9
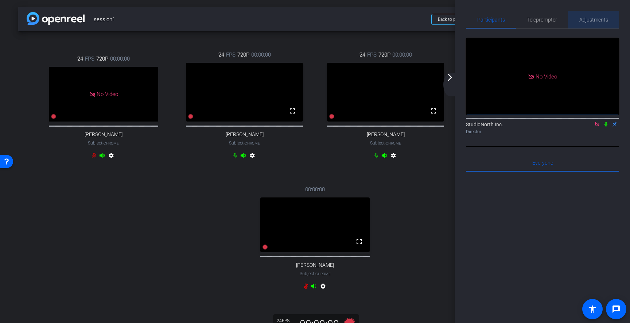
click at [593, 21] on span "Adjustments" at bounding box center [593, 19] width 29 height 5
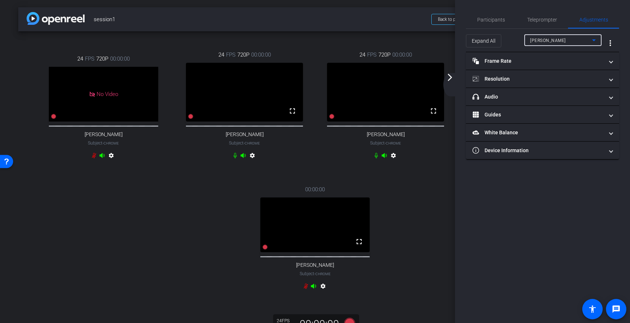
click at [596, 41] on icon at bounding box center [594, 40] width 9 height 9
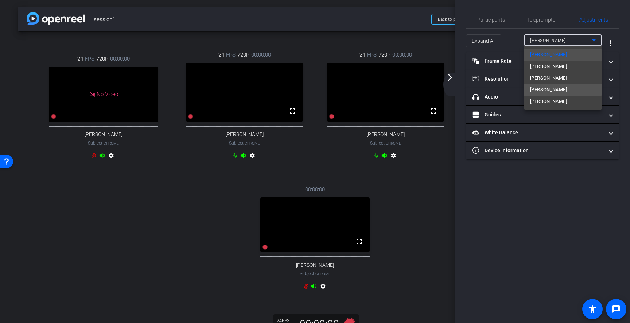
click at [550, 86] on span "Dane Loch" at bounding box center [548, 89] width 37 height 9
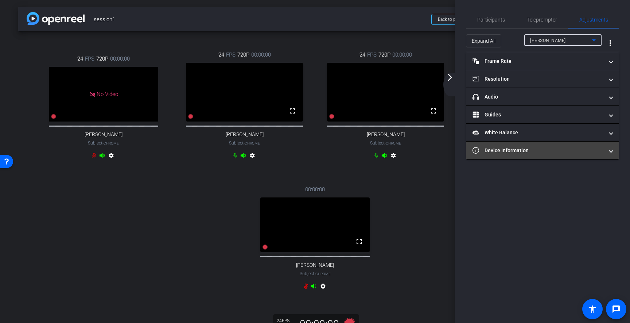
click at [501, 152] on mat-panel-title "Device Information" at bounding box center [538, 151] width 131 height 8
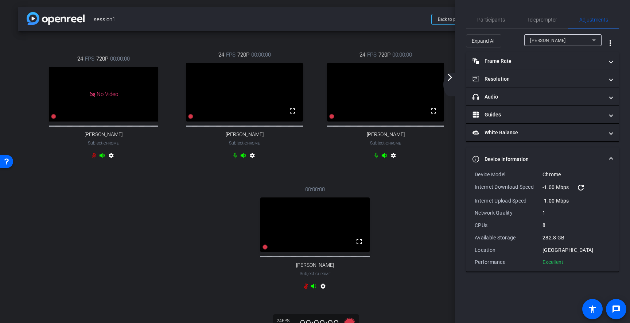
click at [583, 188] on mat-icon "refresh" at bounding box center [580, 187] width 9 height 9
click at [580, 187] on mat-icon "refresh" at bounding box center [580, 187] width 9 height 9
click at [189, 223] on div "24 FPS 720P 00:00:00 No Video Natalie Subject - Chrome settings 24 FPS 720P 00:…" at bounding box center [315, 171] width 564 height 265
type input "11000"
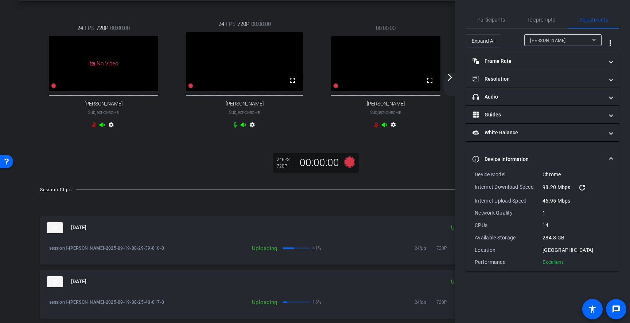
scroll to position [35, 0]
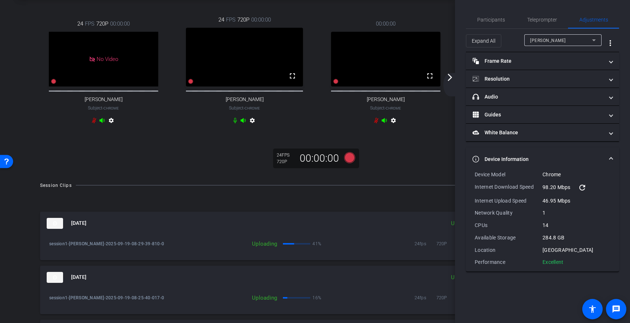
click at [434, 166] on div "24 FPS 720P 00:00:00 No Video Natalie Subject - Chrome settings 24 FPS 720P 00:…" at bounding box center [315, 84] width 594 height 177
click at [452, 78] on mat-icon "arrow_forward_ios" at bounding box center [450, 77] width 9 height 9
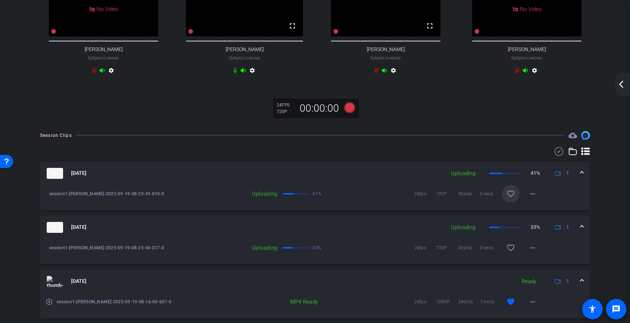
scroll to position [90, 0]
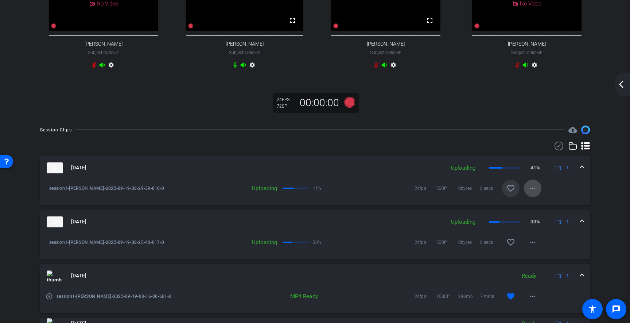
click at [533, 193] on mat-icon "more_horiz" at bounding box center [532, 188] width 9 height 9
click at [540, 220] on span "Delete clip" at bounding box center [544, 219] width 29 height 9
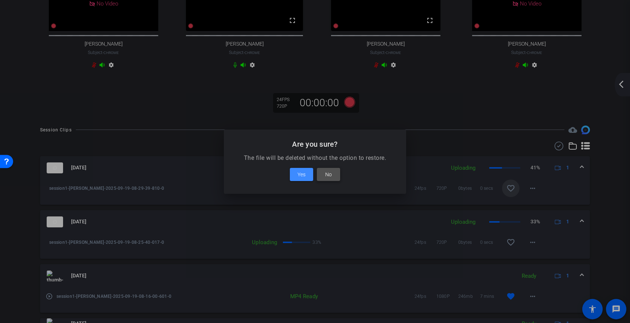
click at [330, 177] on span "No" at bounding box center [328, 174] width 7 height 9
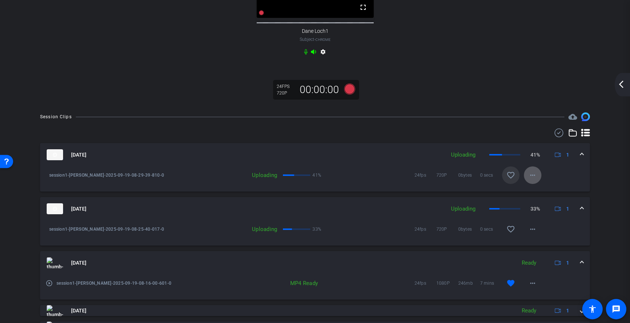
scroll to position [239, 0]
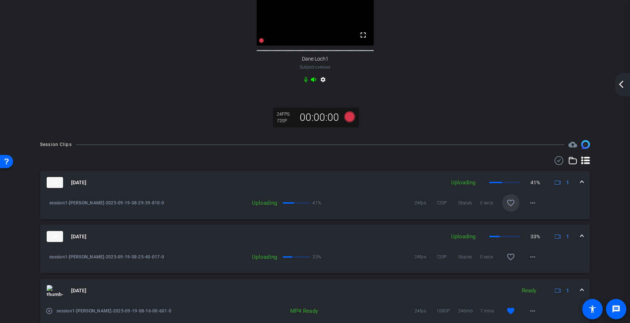
scroll to position [221, 0]
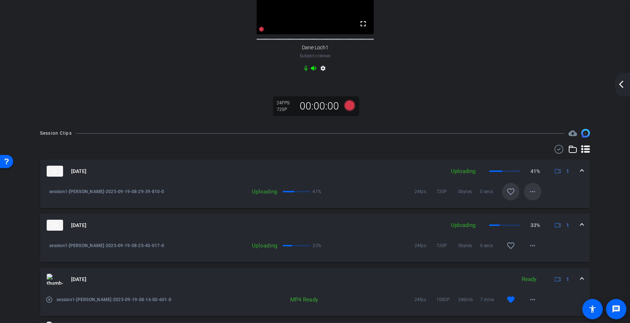
click at [531, 196] on mat-icon "more_horiz" at bounding box center [532, 191] width 9 height 9
click at [541, 233] on span "Delete clip" at bounding box center [544, 230] width 29 height 9
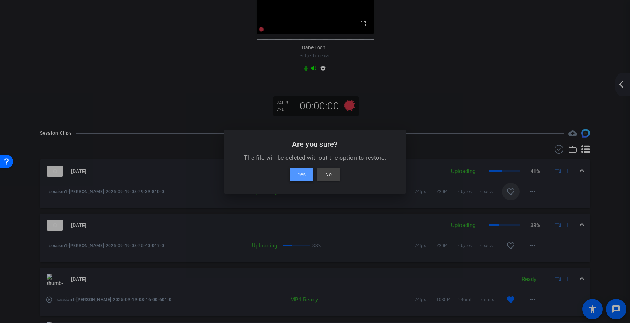
click at [304, 176] on span "Yes" at bounding box center [302, 174] width 8 height 9
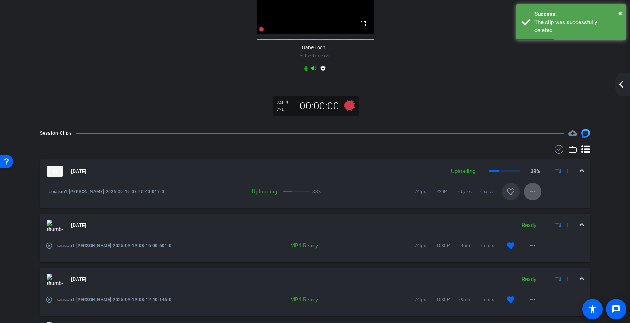
click at [536, 196] on mat-icon "more_horiz" at bounding box center [532, 191] width 9 height 9
click at [541, 230] on span "Delete clip" at bounding box center [544, 230] width 29 height 9
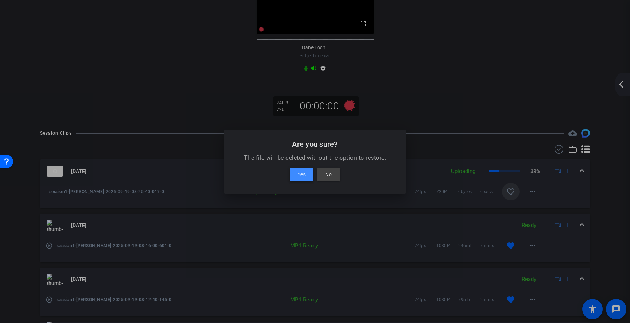
click at [303, 174] on span "Yes" at bounding box center [302, 174] width 8 height 9
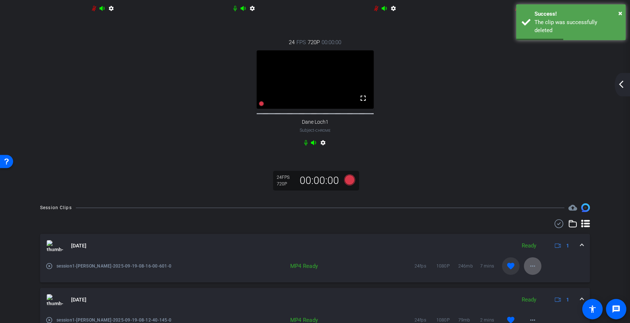
scroll to position [147, 0]
click at [262, 106] on icon at bounding box center [261, 103] width 5 height 5
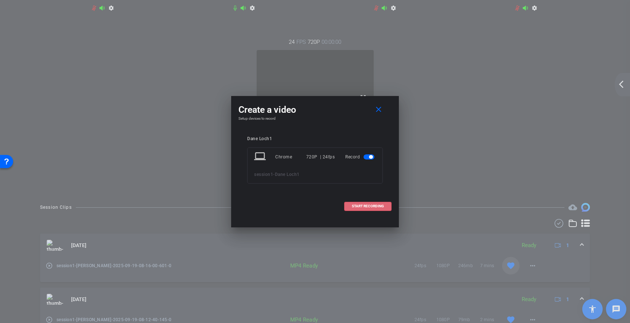
click at [369, 204] on span "START RECORDING" at bounding box center [368, 206] width 32 height 4
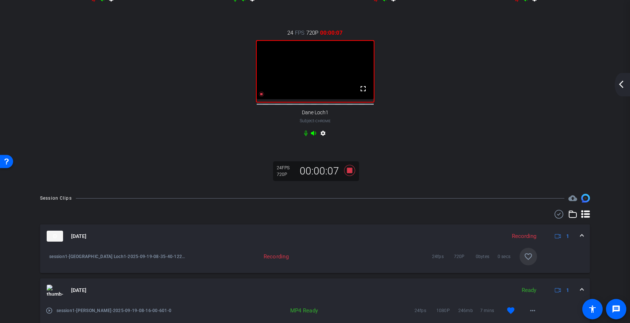
scroll to position [173, 0]
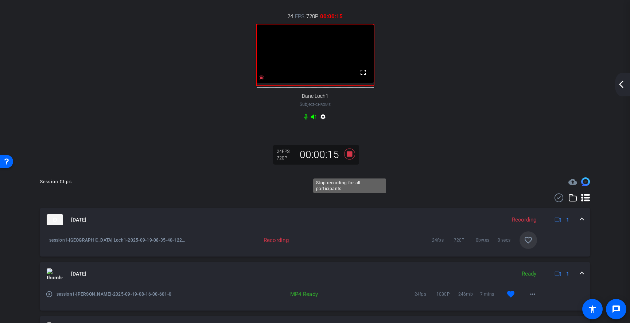
click at [351, 159] on icon at bounding box center [349, 153] width 11 height 11
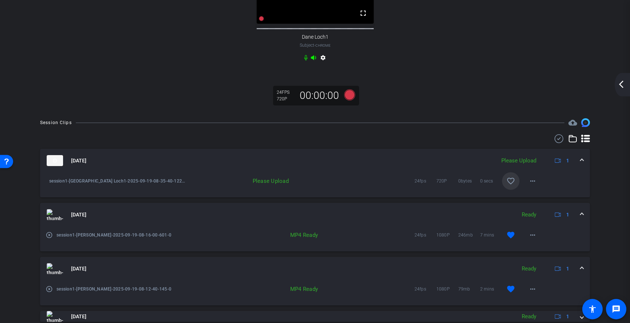
scroll to position [248, 0]
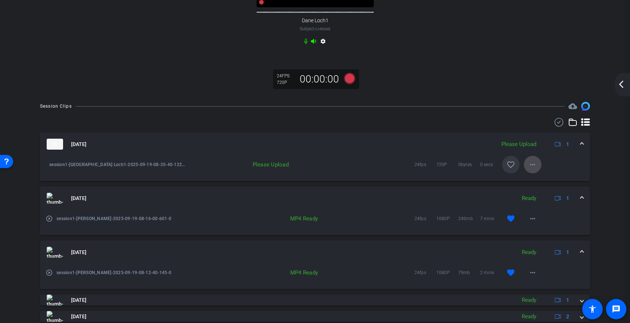
click at [533, 169] on mat-icon "more_horiz" at bounding box center [532, 164] width 9 height 9
click at [487, 75] on div at bounding box center [315, 161] width 630 height 323
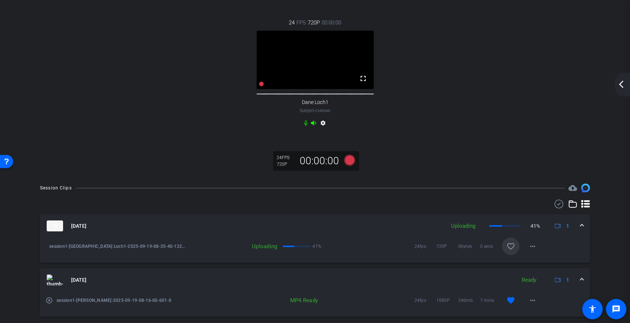
scroll to position [173, 0]
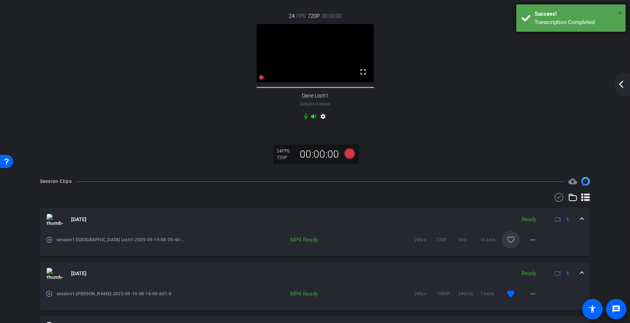
click at [621, 13] on span "×" at bounding box center [620, 13] width 4 height 9
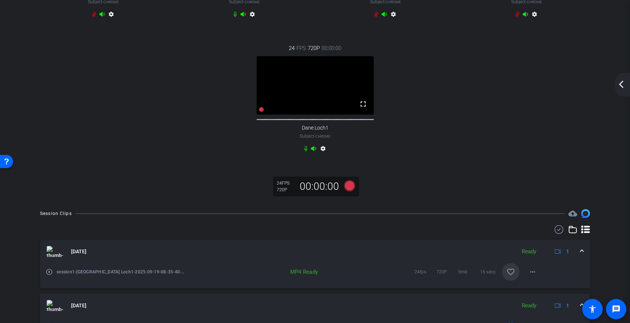
scroll to position [142, 0]
click at [351, 190] on icon at bounding box center [349, 184] width 11 height 11
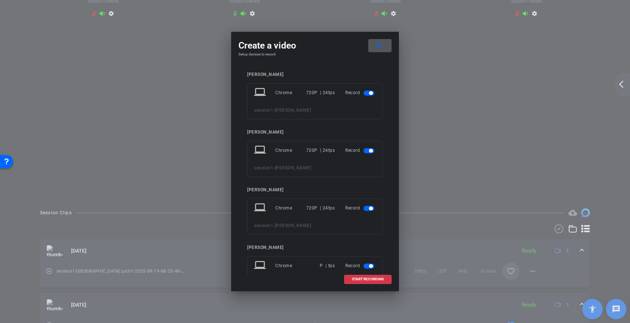
click at [378, 44] on mat-icon "close" at bounding box center [378, 45] width 9 height 9
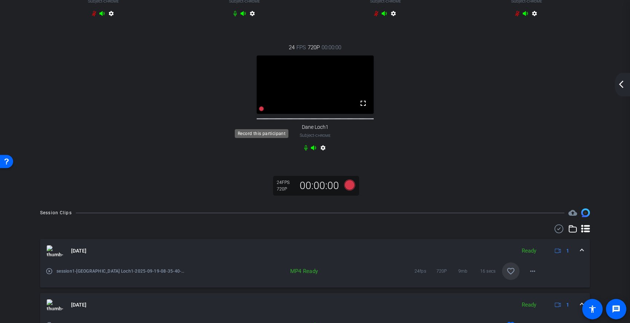
click at [262, 111] on icon at bounding box center [261, 108] width 5 height 5
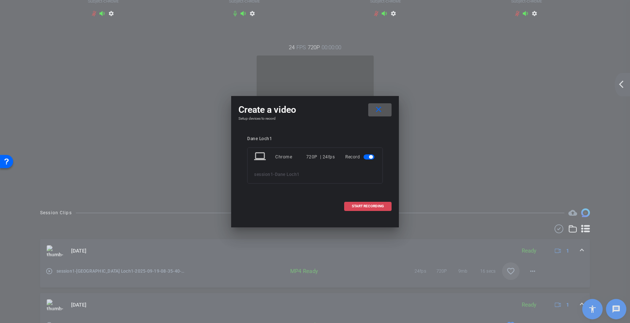
click at [370, 203] on span at bounding box center [368, 206] width 47 height 18
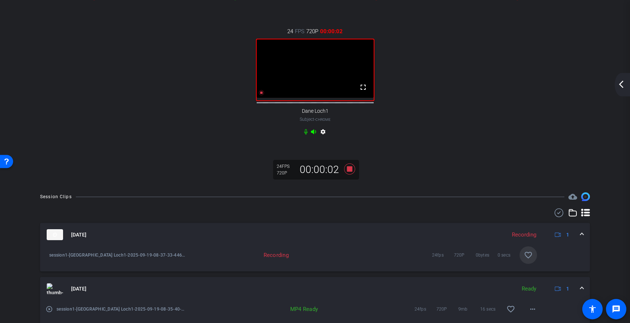
scroll to position [166, 0]
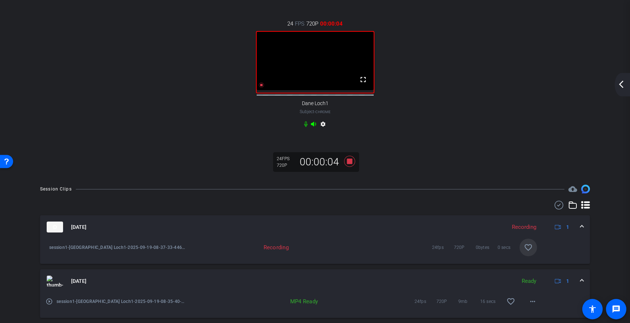
click at [622, 83] on mat-icon "arrow_back_ios_new" at bounding box center [621, 84] width 9 height 9
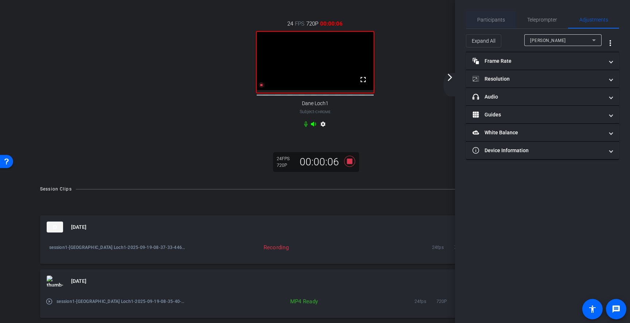
click at [498, 18] on span "Participants" at bounding box center [491, 19] width 28 height 5
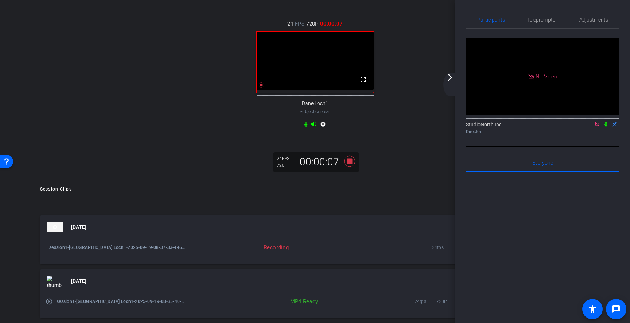
click at [606, 126] on icon at bounding box center [606, 123] width 6 height 5
click at [606, 124] on icon at bounding box center [606, 124] width 4 height 5
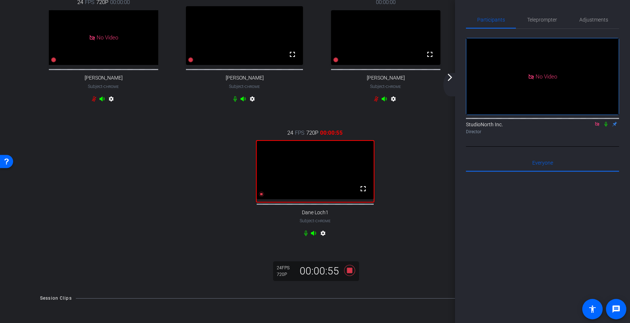
scroll to position [57, 0]
click at [606, 124] on icon at bounding box center [606, 123] width 6 height 5
click at [605, 125] on icon at bounding box center [606, 124] width 4 height 5
click at [607, 124] on icon at bounding box center [606, 124] width 3 height 5
click at [350, 275] on icon at bounding box center [349, 269] width 11 height 11
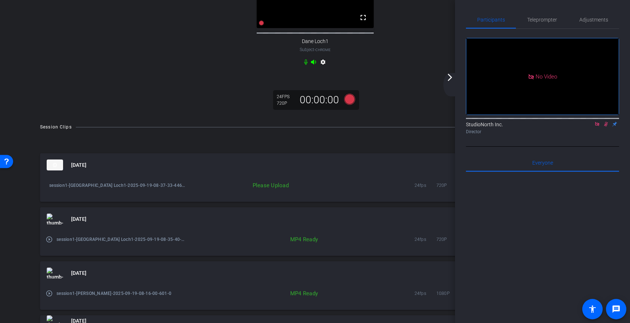
scroll to position [226, 0]
click at [450, 76] on mat-icon "arrow_forward_ios" at bounding box center [450, 77] width 9 height 9
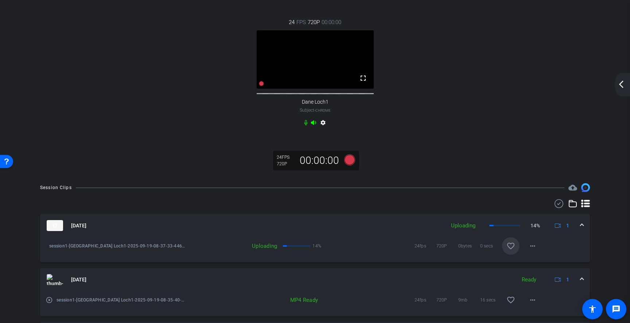
scroll to position [176, 0]
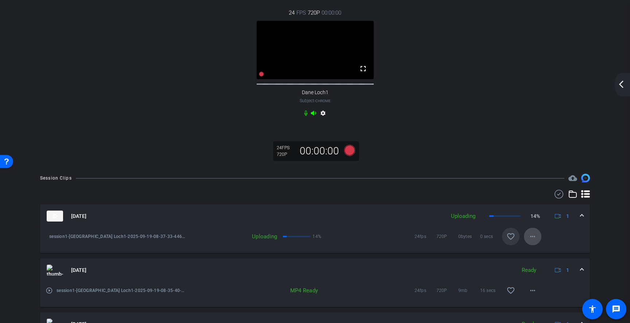
click at [532, 241] on mat-icon "more_horiz" at bounding box center [532, 236] width 9 height 9
click at [539, 277] on span "Delete clip" at bounding box center [544, 275] width 29 height 9
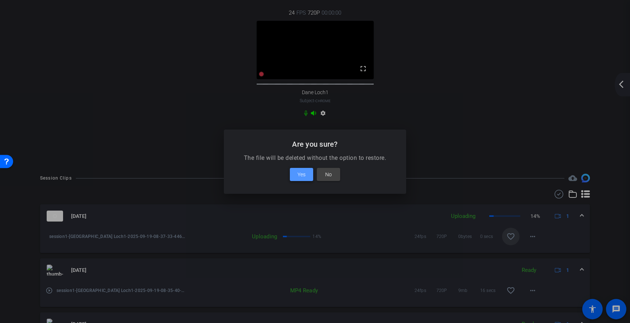
click at [301, 174] on span "Yes" at bounding box center [302, 174] width 8 height 9
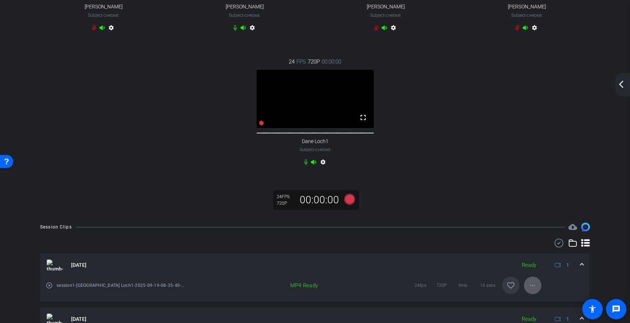
scroll to position [31, 0]
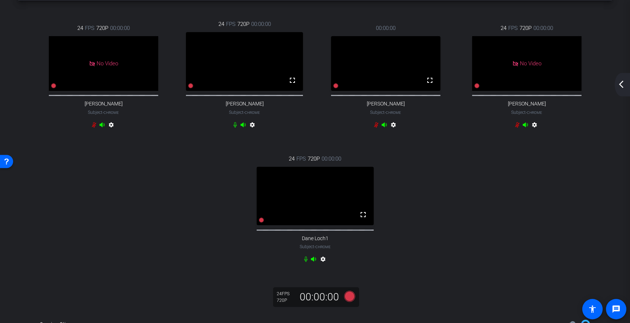
click at [621, 84] on mat-icon "arrow_back_ios_new" at bounding box center [621, 84] width 9 height 9
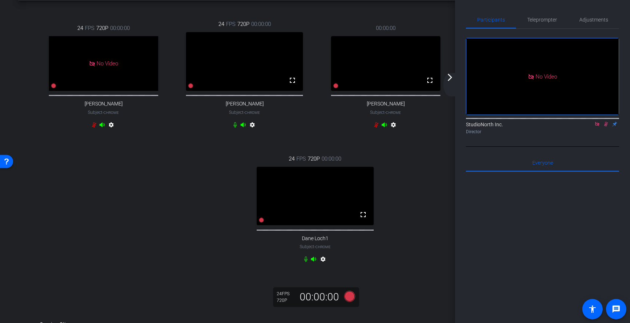
click at [605, 124] on icon at bounding box center [606, 124] width 4 height 5
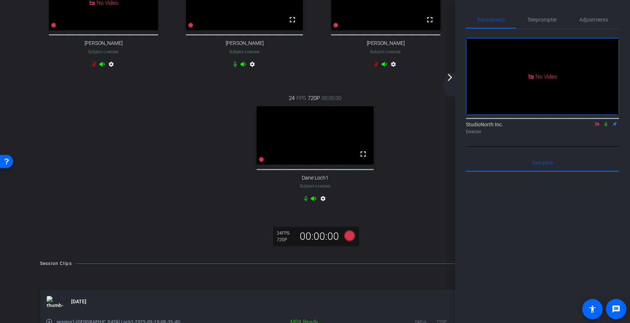
scroll to position [90, 0]
click at [261, 163] on icon at bounding box center [261, 160] width 5 height 5
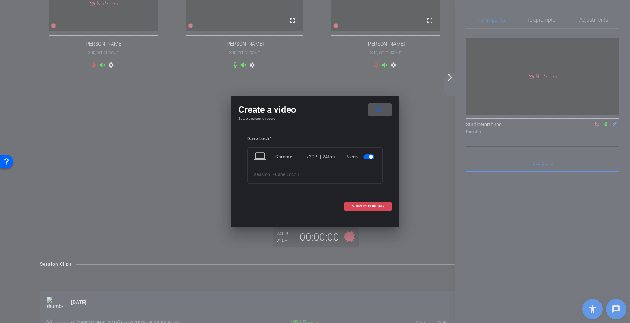
click at [365, 202] on span at bounding box center [368, 206] width 47 height 18
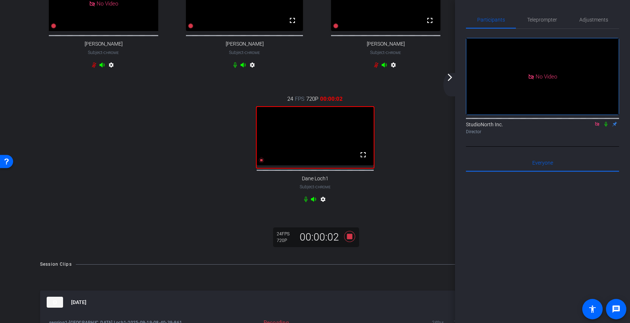
click at [606, 125] on icon at bounding box center [606, 124] width 3 height 5
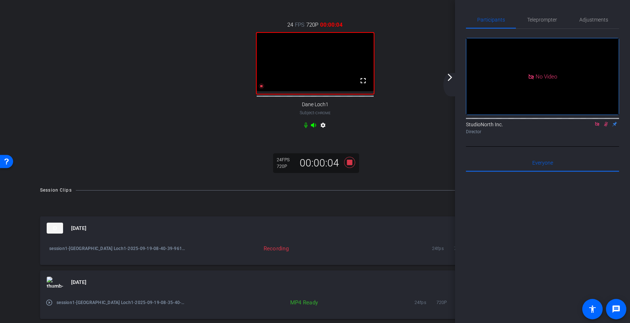
scroll to position [168, 0]
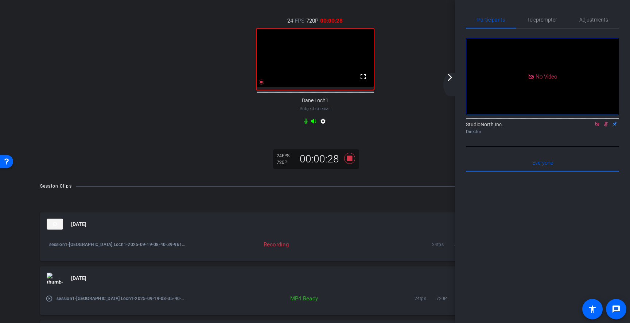
click at [606, 140] on div "No Video StudioNorth Inc. Director" at bounding box center [542, 88] width 153 height 118
click at [606, 124] on icon at bounding box center [606, 124] width 4 height 5
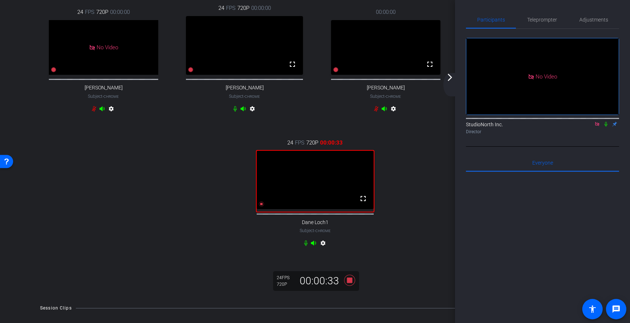
scroll to position [45, 0]
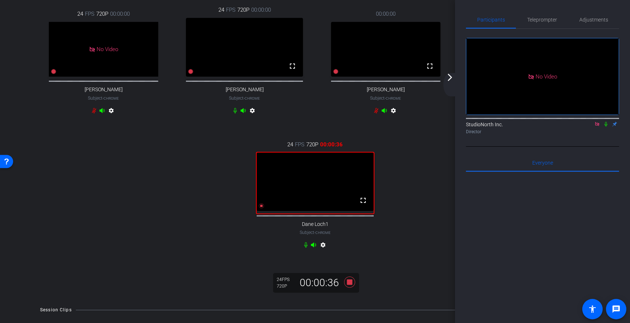
click at [606, 124] on icon at bounding box center [606, 123] width 6 height 5
click at [606, 124] on icon at bounding box center [606, 124] width 4 height 5
click at [608, 123] on icon at bounding box center [606, 123] width 6 height 5
click at [606, 124] on icon at bounding box center [606, 123] width 6 height 5
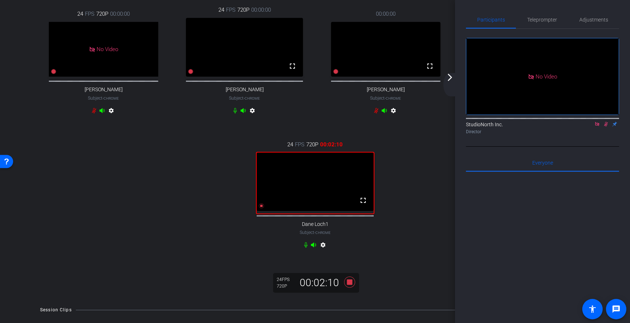
click at [605, 125] on icon at bounding box center [606, 124] width 4 height 5
click at [607, 124] on icon at bounding box center [606, 124] width 3 height 5
click at [606, 124] on icon at bounding box center [606, 124] width 4 height 5
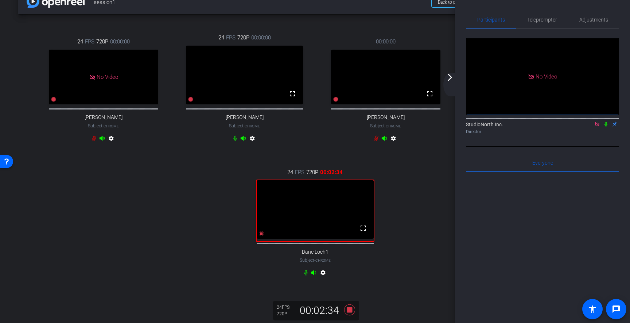
scroll to position [16, 0]
click at [606, 124] on icon at bounding box center [606, 123] width 6 height 5
click at [599, 141] on div "No Video StudioNorth Inc. Director" at bounding box center [542, 88] width 153 height 118
click at [606, 125] on icon at bounding box center [606, 124] width 4 height 5
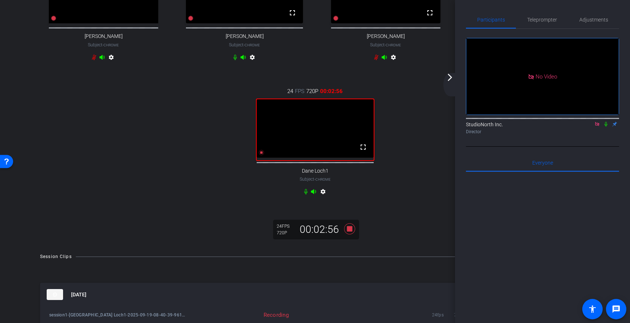
scroll to position [124, 0]
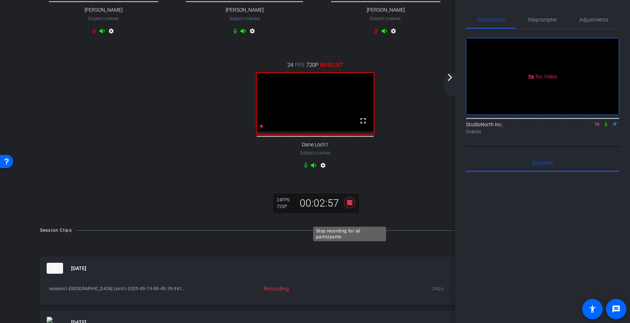
click at [351, 208] on icon at bounding box center [349, 202] width 11 height 11
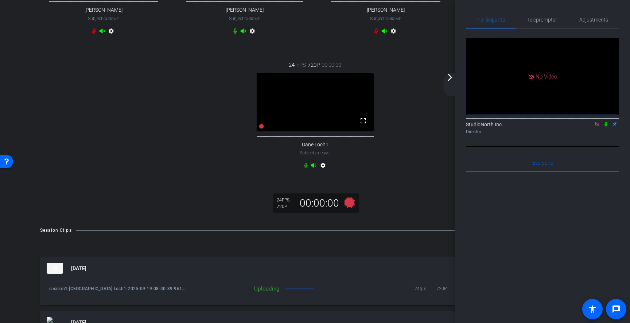
click at [449, 78] on mat-icon "arrow_forward_ios" at bounding box center [450, 77] width 9 height 9
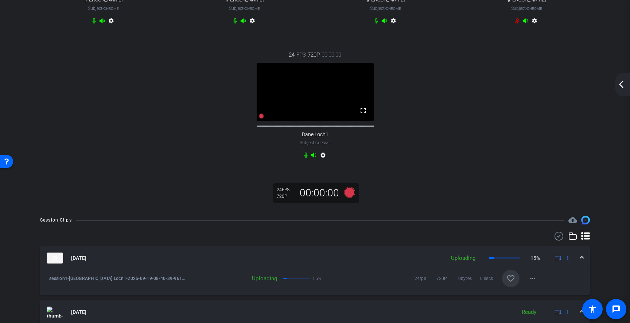
scroll to position [140, 0]
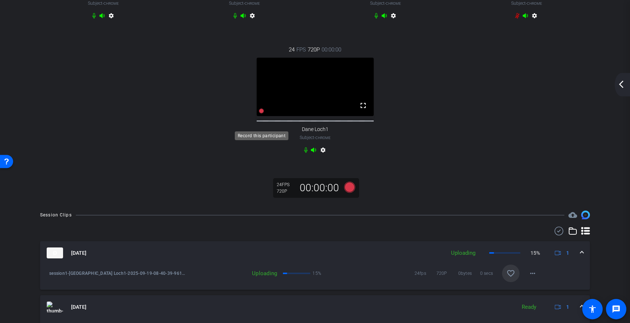
click at [261, 113] on icon at bounding box center [261, 110] width 5 height 5
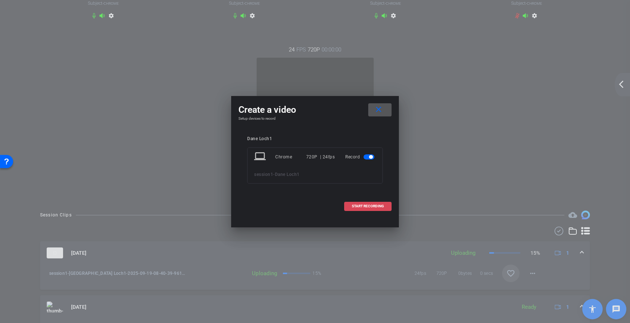
click at [367, 204] on span "START RECORDING" at bounding box center [368, 206] width 32 height 4
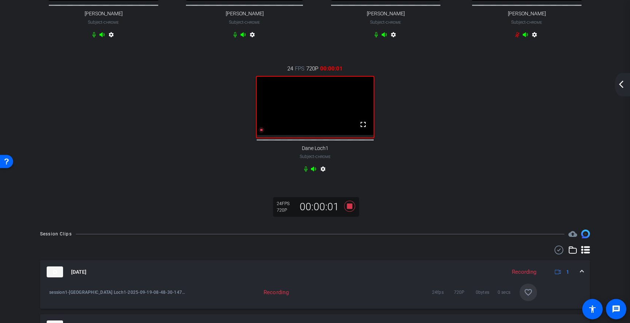
scroll to position [124, 0]
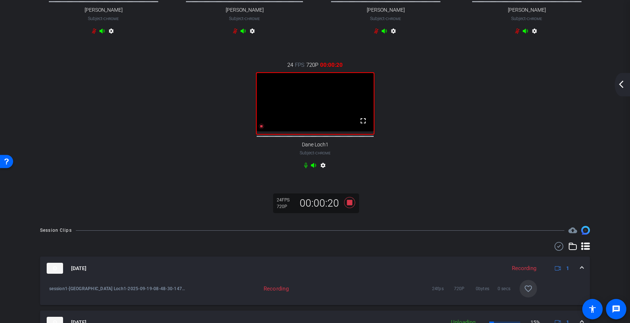
click at [619, 84] on mat-icon "arrow_back_ios_new" at bounding box center [621, 84] width 9 height 9
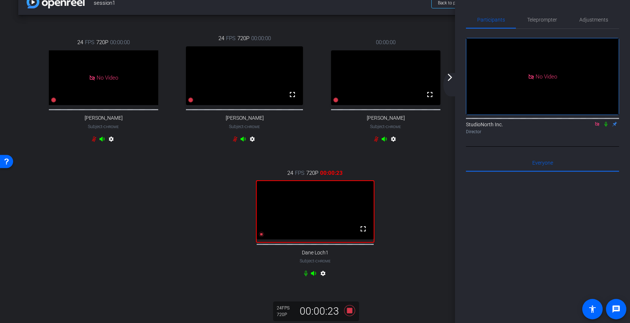
scroll to position [17, 0]
click at [606, 124] on icon at bounding box center [606, 123] width 6 height 5
click at [606, 123] on icon at bounding box center [606, 123] width 6 height 5
click at [605, 124] on icon at bounding box center [606, 123] width 6 height 5
click at [602, 155] on div "Everyone 0" at bounding box center [542, 163] width 153 height 18
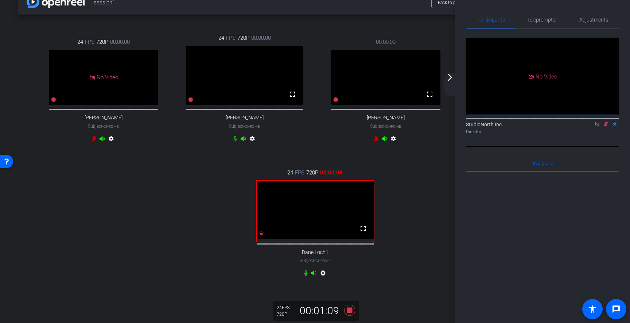
click at [607, 123] on icon at bounding box center [606, 123] width 6 height 5
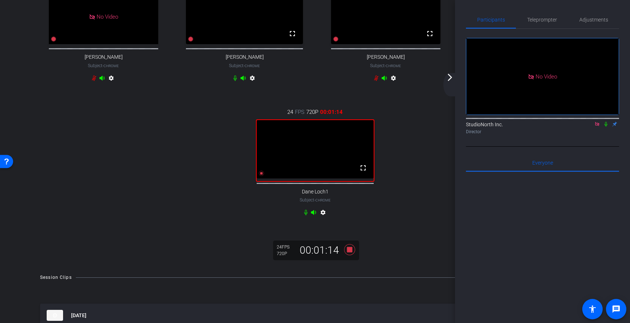
scroll to position [78, 0]
click at [349, 254] on icon at bounding box center [349, 248] width 11 height 11
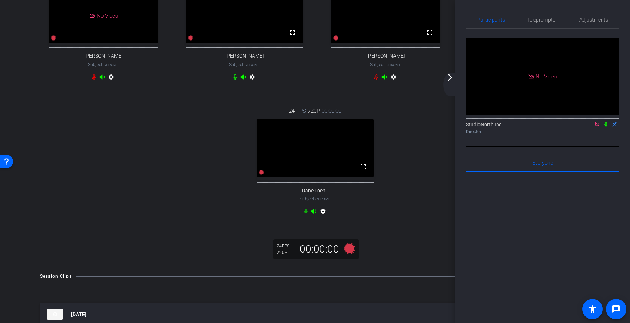
click at [451, 77] on mat-icon "arrow_forward_ios" at bounding box center [450, 77] width 9 height 9
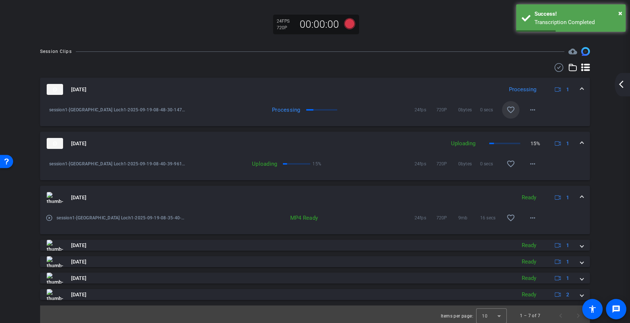
scroll to position [304, 0]
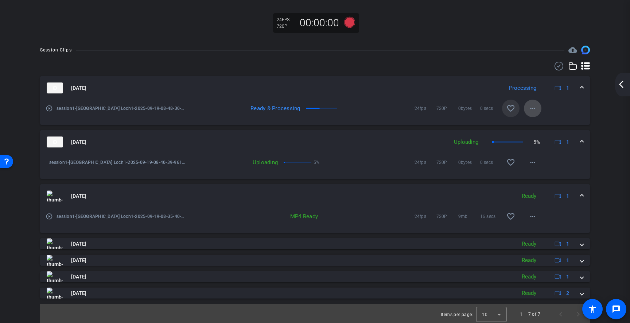
click at [535, 113] on mat-icon "more_horiz" at bounding box center [532, 108] width 9 height 9
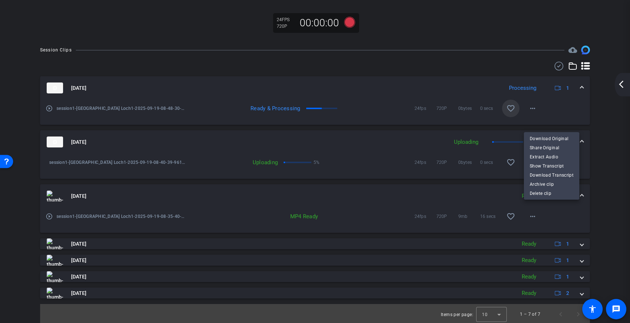
click at [520, 49] on div at bounding box center [315, 161] width 630 height 323
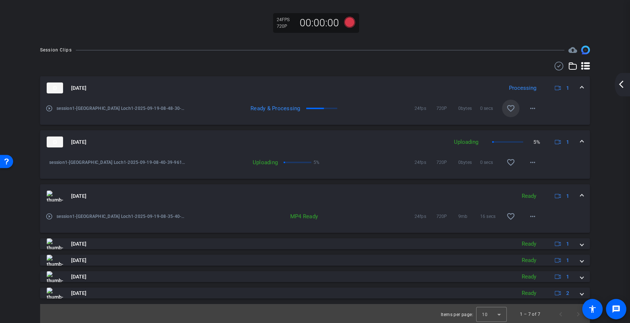
click at [512, 113] on mat-icon "favorite_border" at bounding box center [510, 108] width 9 height 9
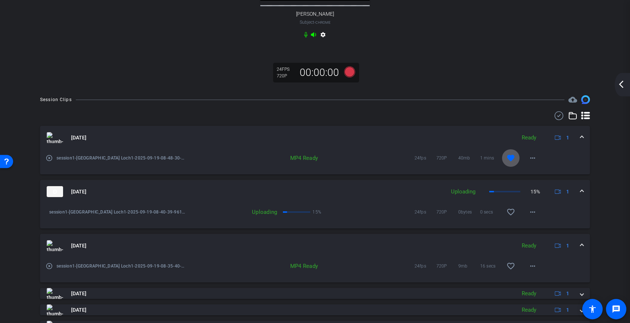
scroll to position [97, 0]
click at [532, 159] on mat-icon "more_horiz" at bounding box center [532, 158] width 9 height 9
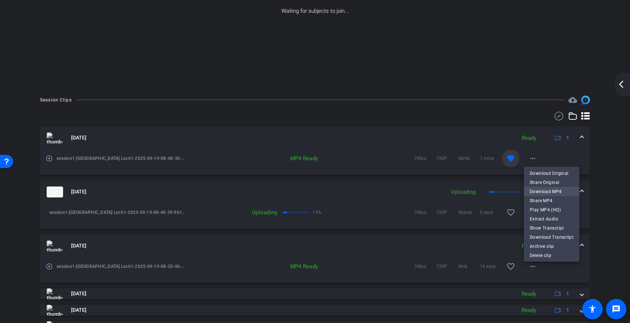
click at [545, 190] on span "Download MP4" at bounding box center [552, 191] width 44 height 9
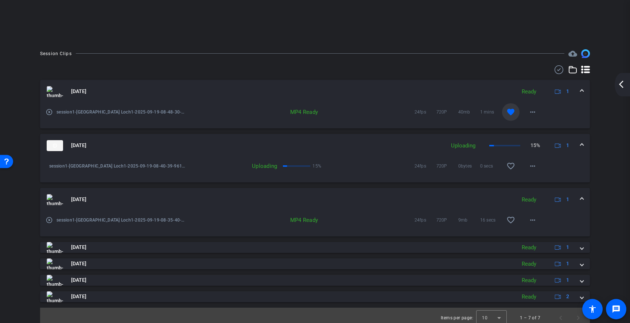
scroll to position [149, 0]
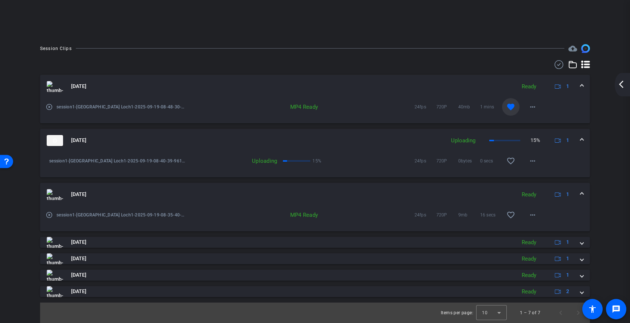
click at [582, 140] on span at bounding box center [581, 140] width 3 height 8
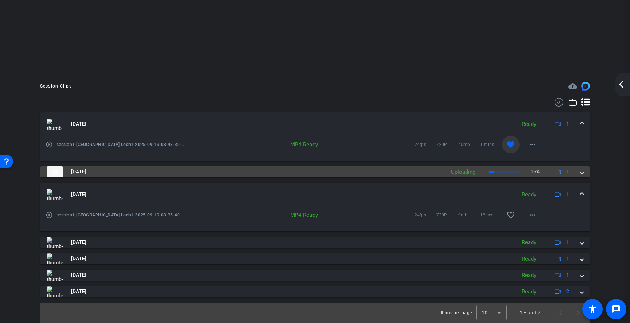
scroll to position [111, 0]
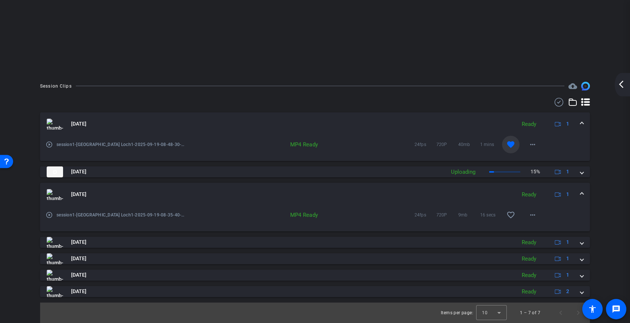
click at [583, 122] on span at bounding box center [581, 124] width 3 height 8
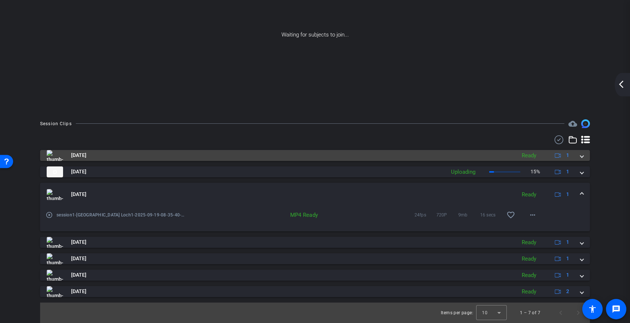
scroll to position [74, 0]
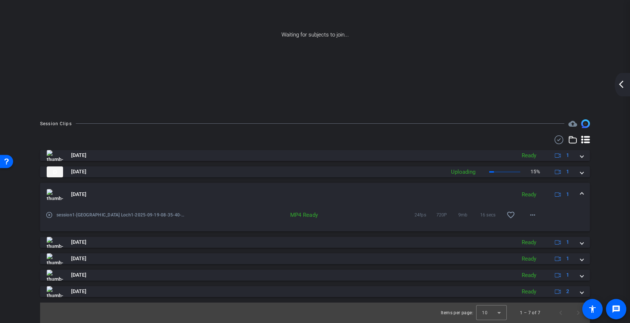
click at [580, 193] on div "Sep 19, 2025 Ready 1" at bounding box center [314, 194] width 534 height 11
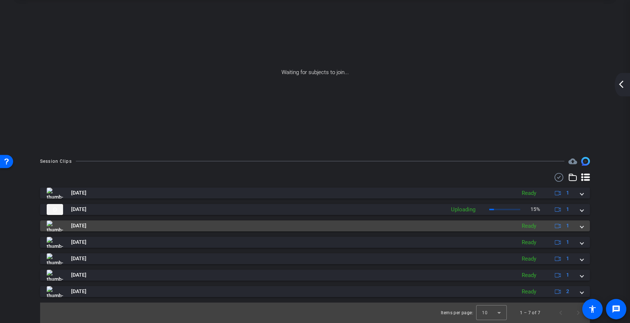
scroll to position [36, 0]
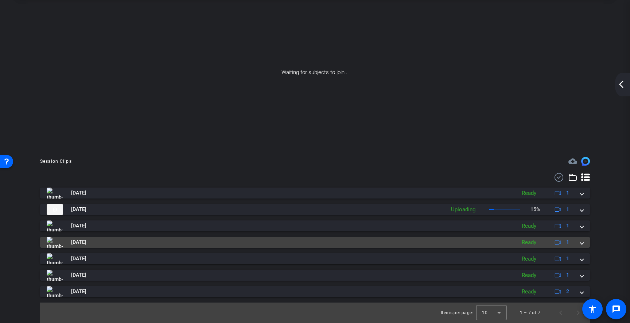
click at [584, 243] on mat-expansion-panel-header "Sep 19, 2025 Ready 1" at bounding box center [315, 242] width 550 height 11
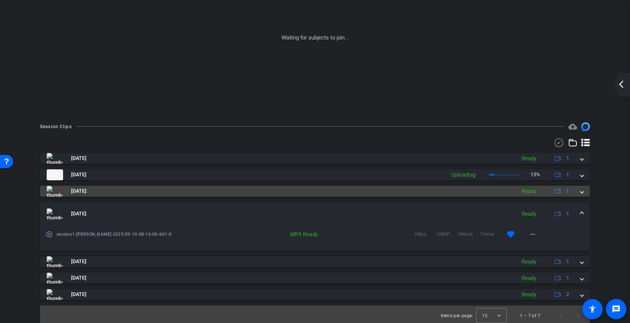
scroll to position [74, 0]
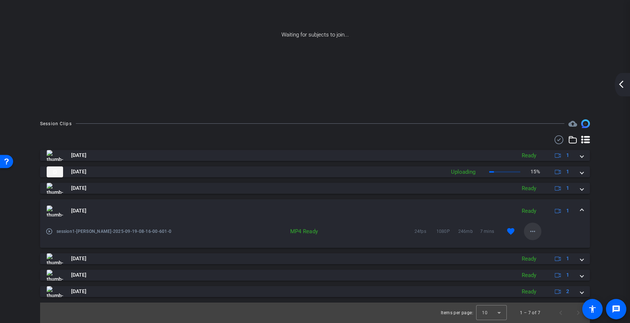
click at [532, 230] on mat-icon "more_horiz" at bounding box center [532, 231] width 9 height 9
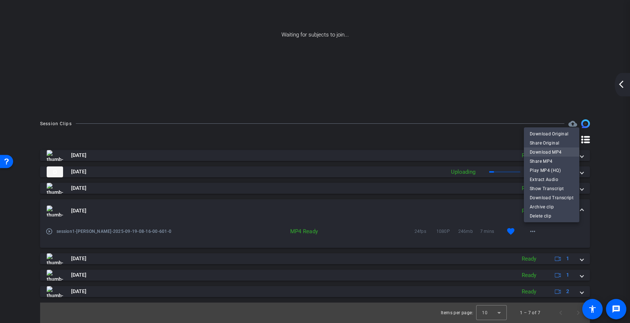
click at [553, 151] on span "Download MP4" at bounding box center [552, 152] width 44 height 9
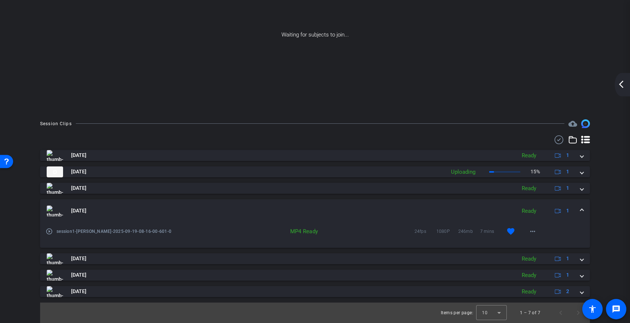
click at [50, 231] on mat-icon "play_circle_outline" at bounding box center [49, 231] width 7 height 7
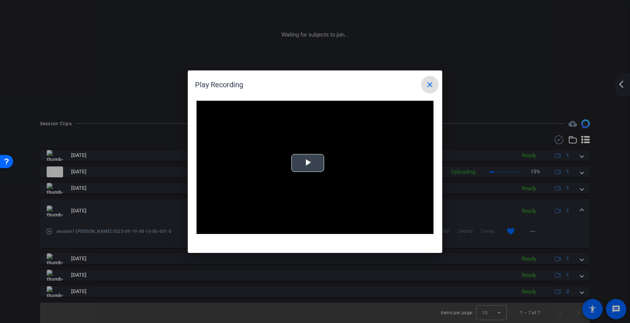
click at [308, 163] on span "Video Player" at bounding box center [308, 163] width 0 height 0
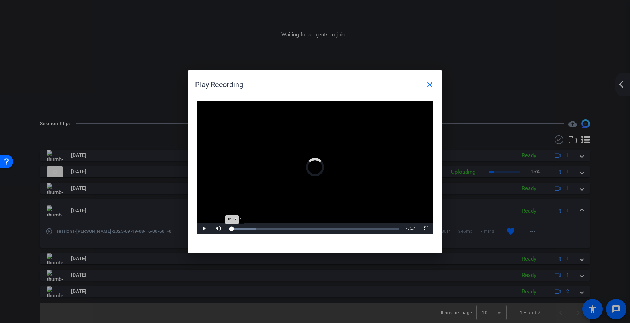
click at [237, 229] on div "0:17" at bounding box center [237, 229] width 0 height 2
click at [432, 85] on mat-icon "close" at bounding box center [430, 84] width 9 height 9
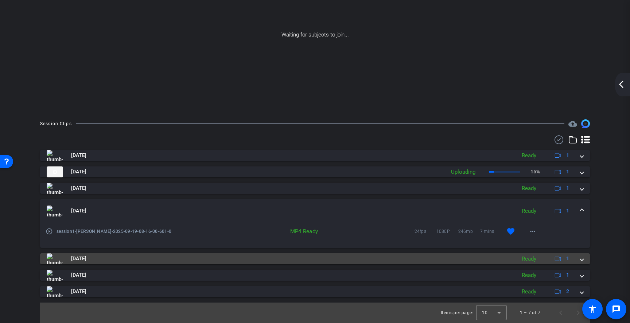
click at [582, 259] on span at bounding box center [581, 259] width 3 height 8
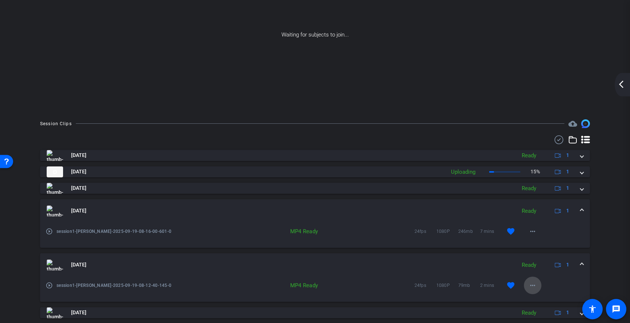
click at [533, 284] on mat-icon "more_horiz" at bounding box center [532, 285] width 9 height 9
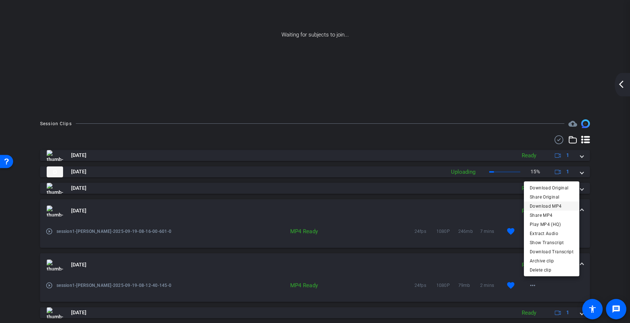
click at [543, 206] on span "Download MP4" at bounding box center [552, 206] width 44 height 9
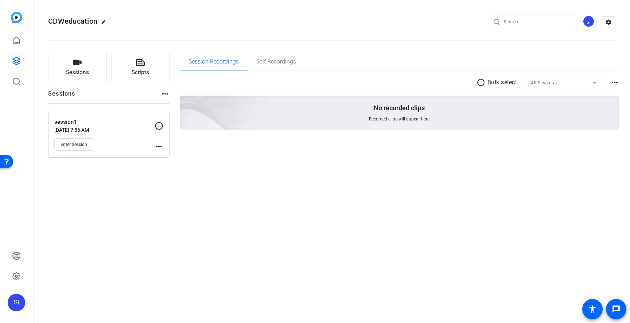
click at [229, 202] on div "CDWeducation edit SI settings Sessions Scripts Sessions more_horiz session1 [DA…" at bounding box center [332, 161] width 597 height 323
click at [78, 77] on button "Sessions" at bounding box center [77, 67] width 59 height 29
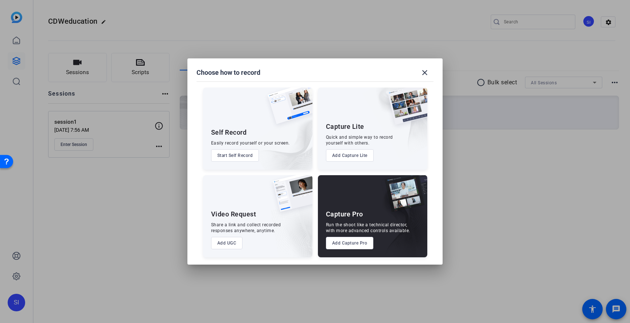
click at [352, 248] on button "Add Capture Pro" at bounding box center [350, 243] width 48 height 12
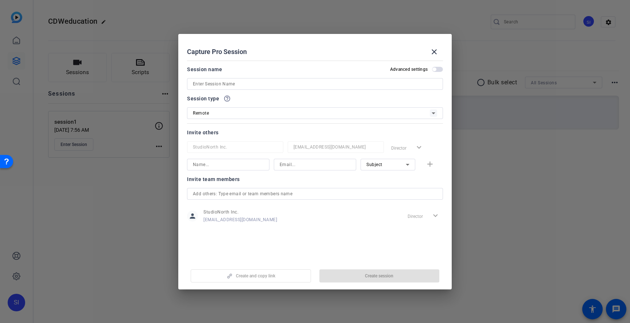
click at [252, 85] on input at bounding box center [315, 83] width 244 height 9
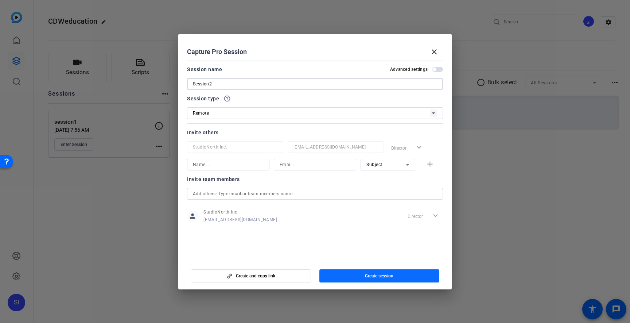
type input "Session2"
click at [372, 275] on span "Create session" at bounding box center [379, 276] width 28 height 6
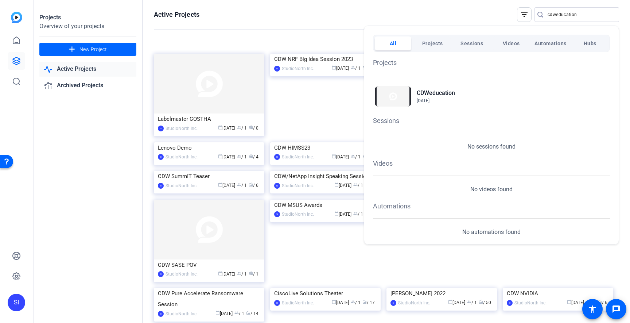
click at [291, 18] on div at bounding box center [315, 161] width 630 height 323
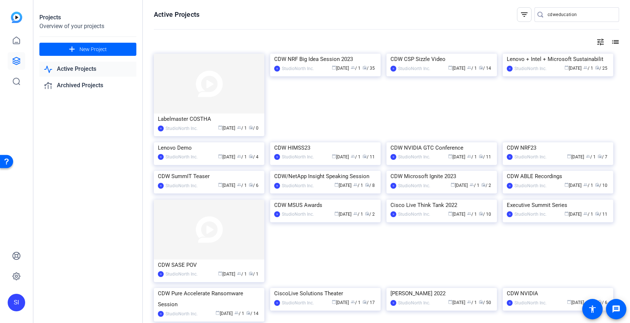
click at [87, 174] on div "Projects Overview of your projects add New Project Active Projects Archived Pro…" at bounding box center [88, 161] width 109 height 323
click at [79, 67] on link "Active Projects" at bounding box center [87, 69] width 97 height 15
click at [87, 177] on div "Projects Overview of your projects add New Project Active Projects Archived Pro…" at bounding box center [88, 161] width 109 height 323
click at [617, 44] on mat-icon "list" at bounding box center [614, 42] width 9 height 9
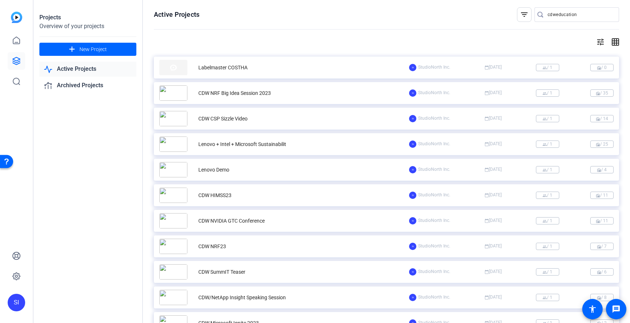
click at [617, 44] on mat-icon "grid_on" at bounding box center [614, 42] width 9 height 9
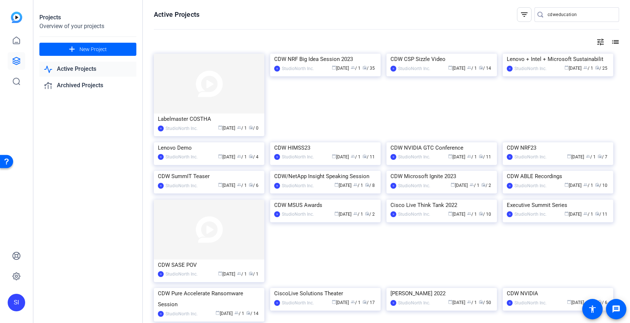
click at [601, 42] on mat-icon "tune" at bounding box center [600, 42] width 9 height 9
click at [579, 57] on div "Newest First" at bounding box center [561, 57] width 62 height 9
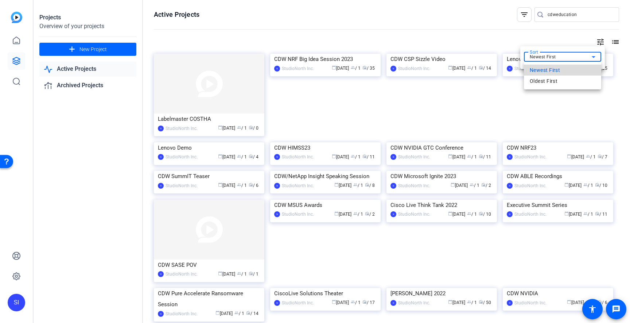
click at [558, 70] on span "Newest First" at bounding box center [545, 70] width 30 height 9
click at [486, 30] on div at bounding box center [315, 161] width 630 height 323
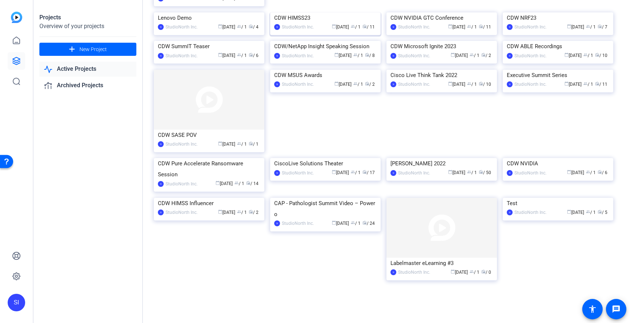
scroll to position [279, 0]
click at [16, 45] on link at bounding box center [17, 41] width 18 height 18
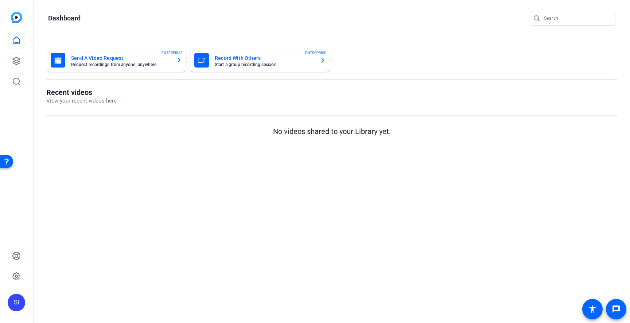
click at [118, 196] on mat-sidenav-content "Dashboard Send A Video Request Request recordings from anyone, anywhere ENTERPR…" at bounding box center [332, 161] width 597 height 323
click at [15, 62] on icon at bounding box center [16, 60] width 7 height 7
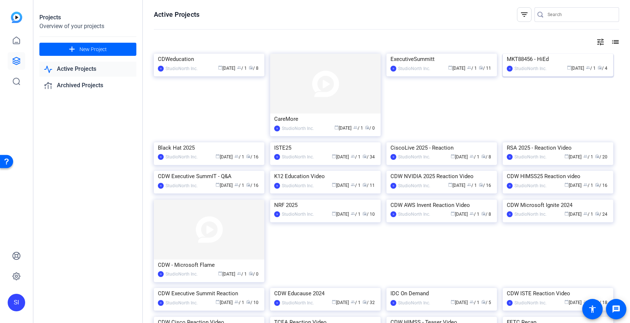
click at [546, 65] on div "MKT88456 - HiEd" at bounding box center [558, 59] width 102 height 11
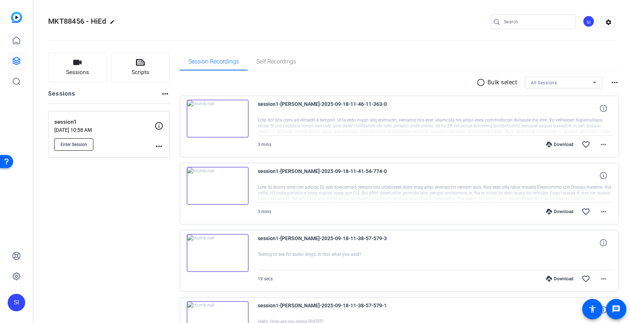
click at [79, 147] on span "Enter Session" at bounding box center [74, 144] width 27 height 6
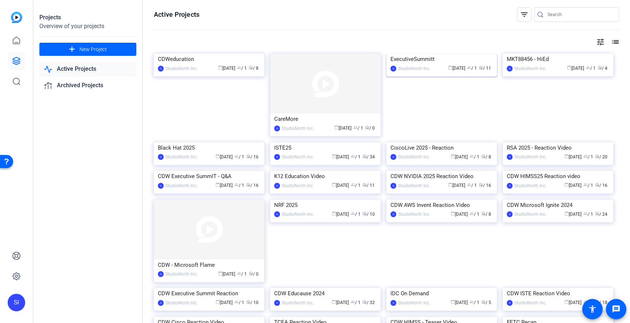
click at [417, 65] on div "ExecutiveSummitt" at bounding box center [442, 59] width 102 height 11
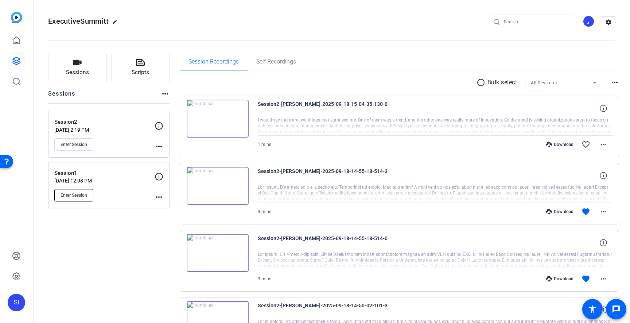
click at [83, 196] on span "Enter Session" at bounding box center [74, 195] width 27 height 6
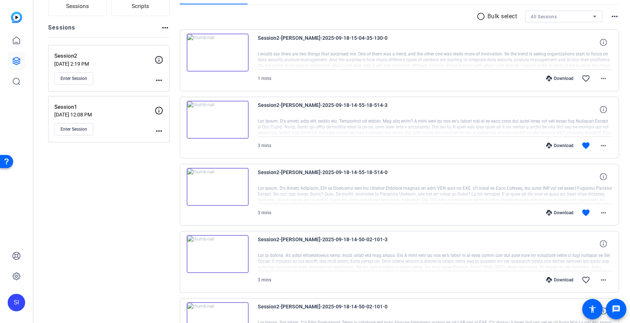
scroll to position [67, 0]
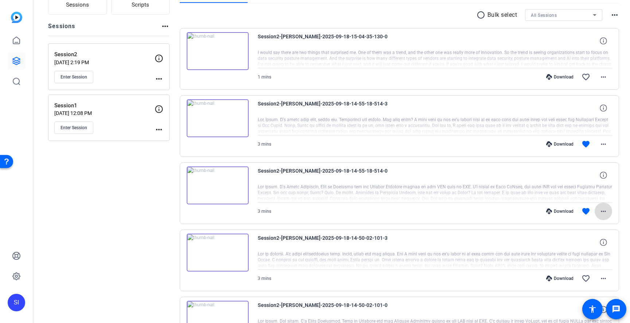
click at [605, 210] on mat-icon "more_horiz" at bounding box center [603, 211] width 9 height 9
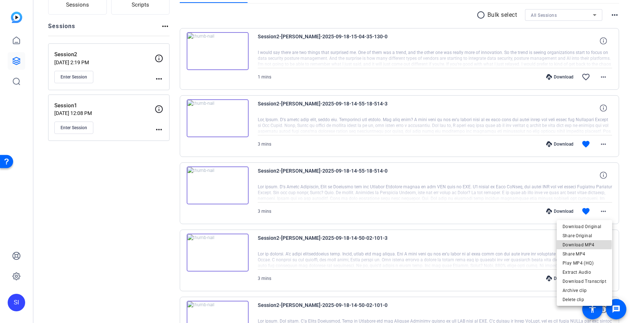
click at [580, 244] on span "Download MP4" at bounding box center [585, 244] width 44 height 9
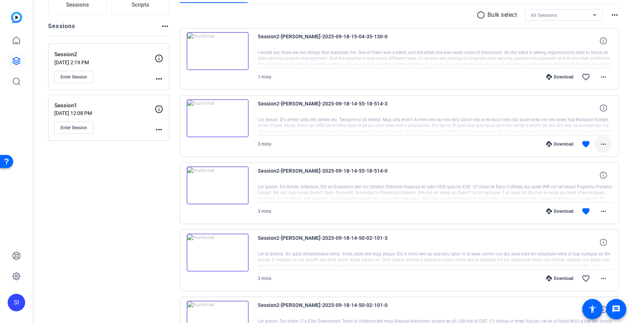
click at [604, 145] on mat-icon "more_horiz" at bounding box center [603, 144] width 9 height 9
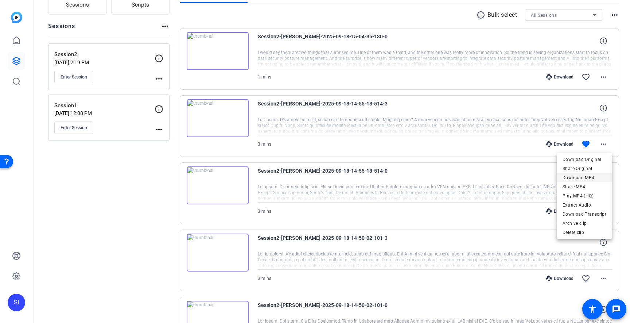
click at [581, 179] on span "Download MP4" at bounding box center [585, 177] width 44 height 9
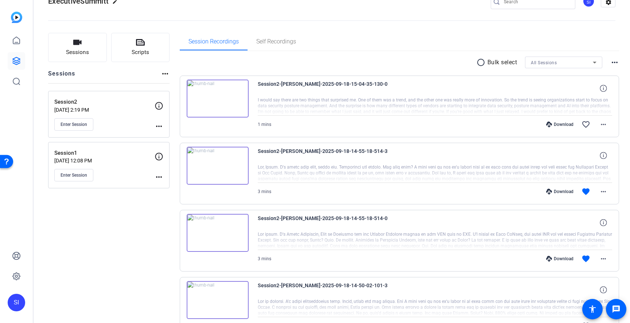
scroll to position [0, 0]
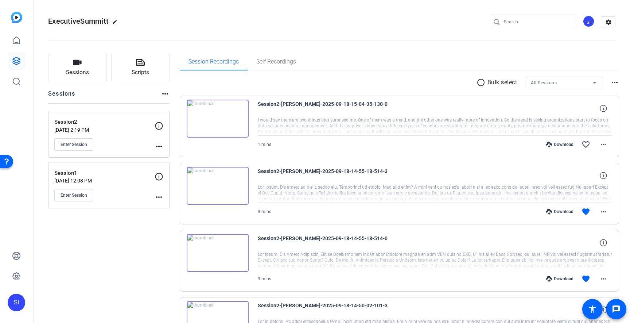
click at [556, 144] on div "Download" at bounding box center [560, 144] width 35 height 6
click at [607, 146] on mat-icon "more_horiz" at bounding box center [603, 144] width 9 height 9
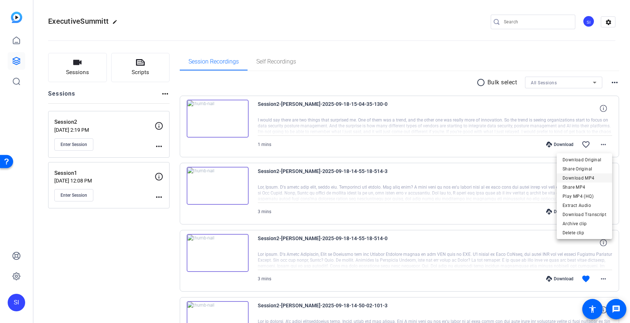
click at [585, 179] on span "Download MP4" at bounding box center [585, 178] width 44 height 9
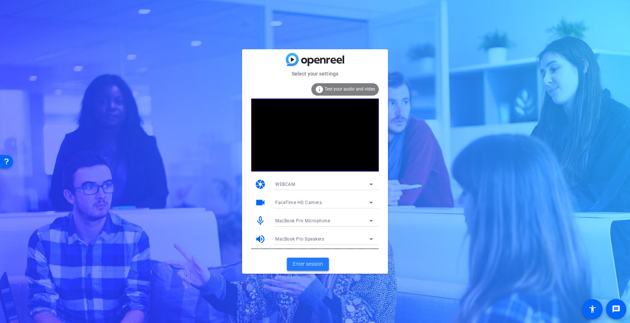
click at [305, 265] on span "Enter session" at bounding box center [308, 264] width 30 height 8
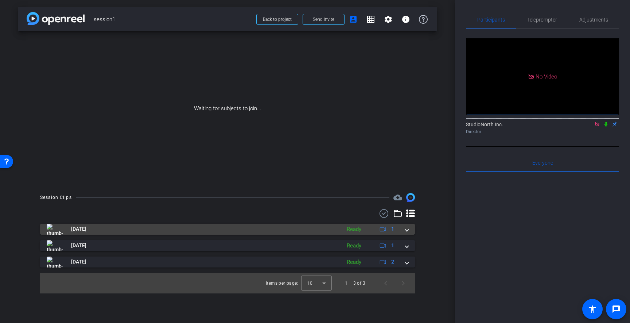
click at [409, 230] on mat-expansion-panel-header "[DATE] Ready 1" at bounding box center [227, 229] width 375 height 11
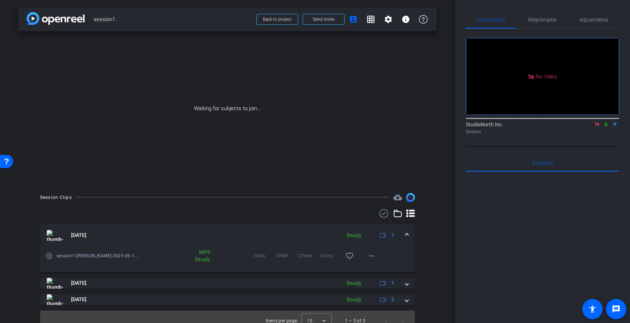
scroll to position [8, 0]
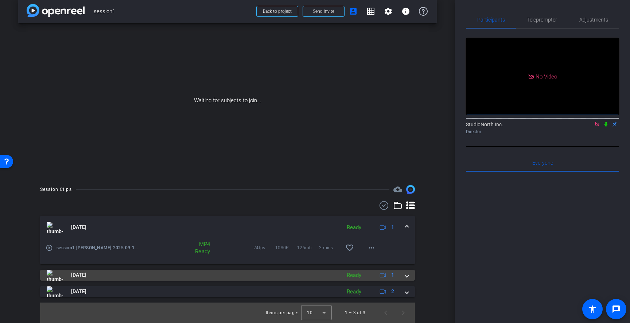
click at [406, 275] on span at bounding box center [406, 275] width 3 height 8
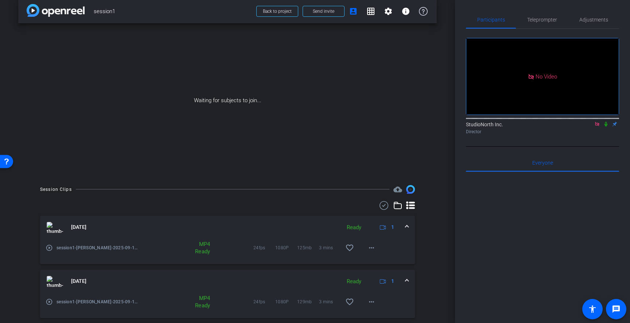
scroll to position [46, 0]
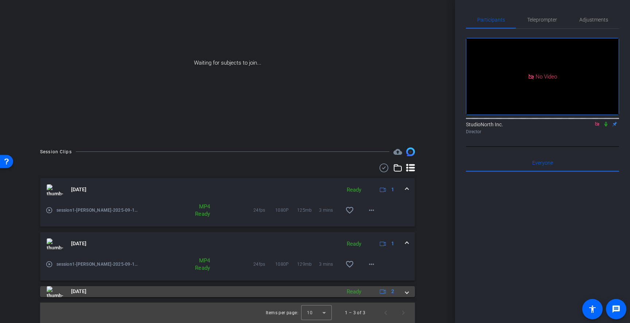
click at [407, 291] on span at bounding box center [406, 291] width 3 height 8
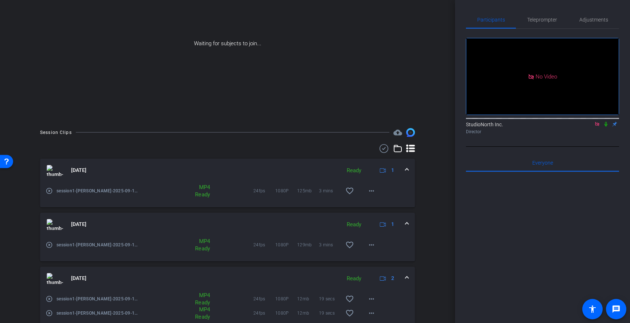
scroll to position [97, 0]
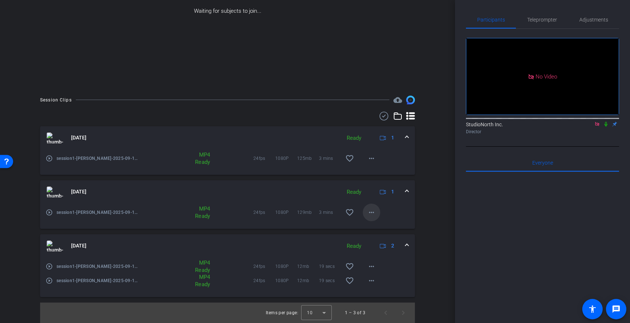
click at [373, 213] on mat-icon "more_horiz" at bounding box center [371, 212] width 9 height 9
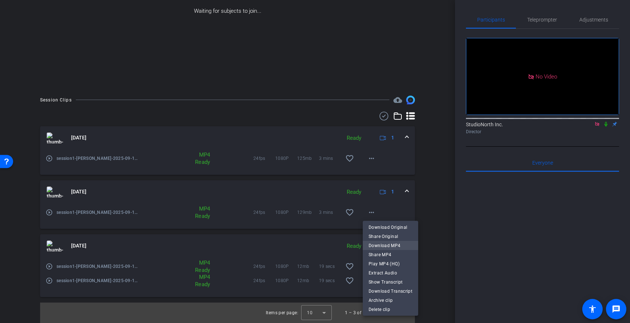
click at [384, 245] on span "Download MP4" at bounding box center [391, 245] width 44 height 9
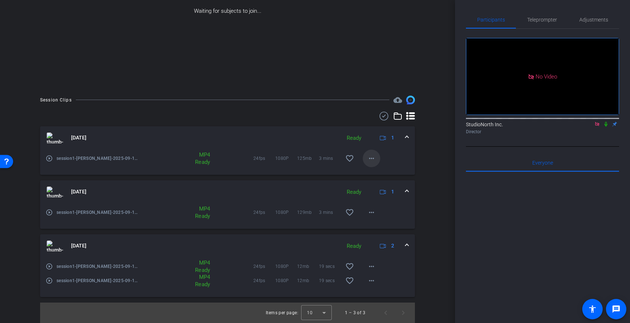
click at [371, 158] on mat-icon "more_horiz" at bounding box center [371, 158] width 9 height 9
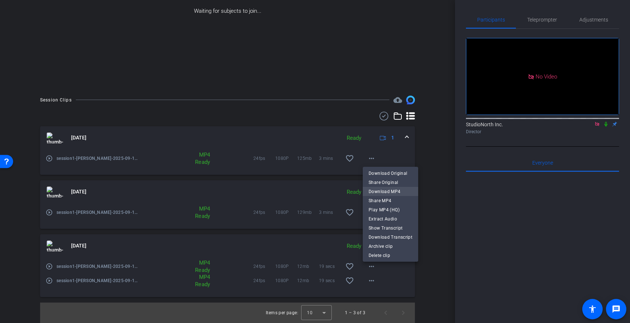
click at [386, 191] on span "Download MP4" at bounding box center [391, 191] width 44 height 9
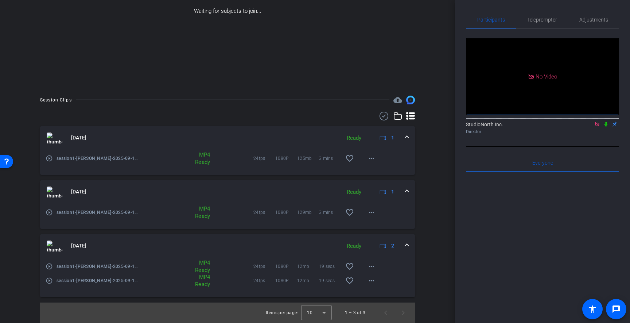
click at [429, 180] on div "Session Clips cloud_upload Sep 18, 2025 Ready 1 play_circle_outline session1-Le…" at bounding box center [227, 209] width 419 height 227
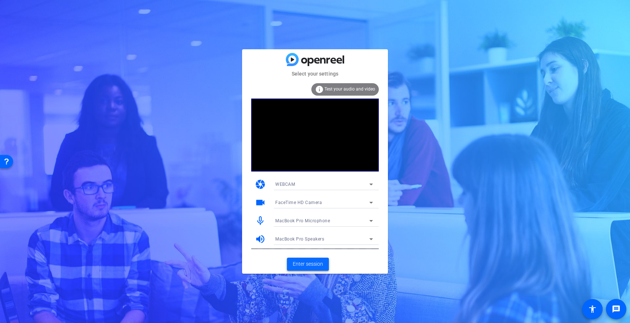
click at [309, 263] on span "Enter session" at bounding box center [308, 264] width 30 height 8
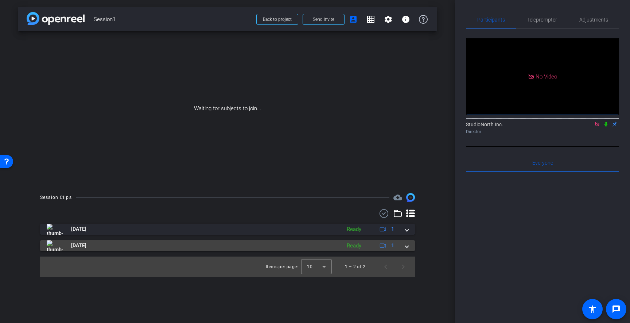
click at [407, 245] on span at bounding box center [406, 245] width 3 height 8
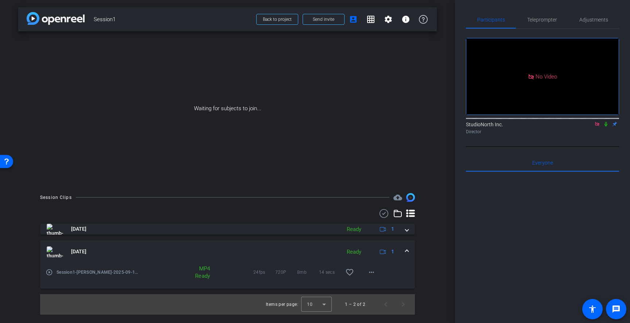
click at [407, 245] on mat-expansion-panel-header "[DATE] Ready 1" at bounding box center [227, 251] width 375 height 23
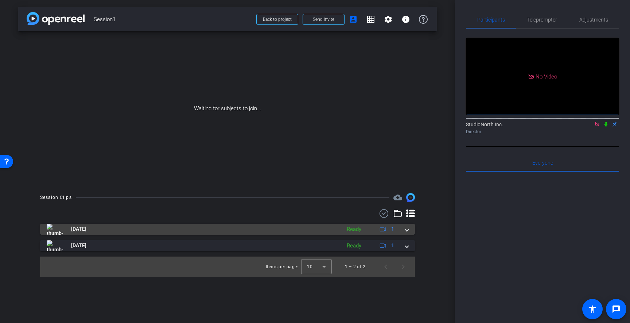
click at [405, 232] on span at bounding box center [406, 229] width 3 height 8
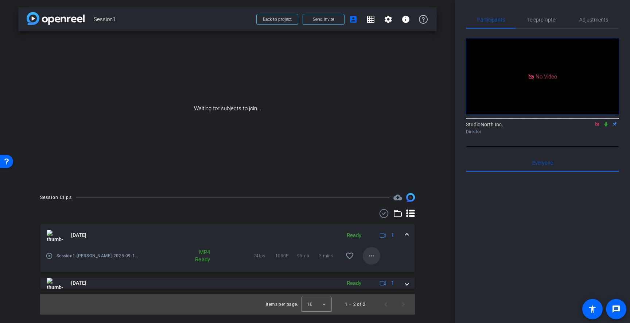
click at [370, 257] on mat-icon "more_horiz" at bounding box center [371, 255] width 9 height 9
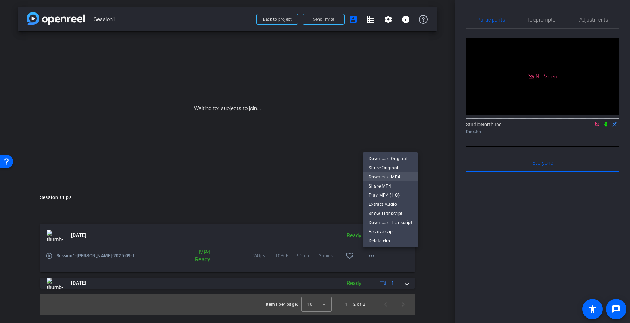
click at [392, 176] on span "Download MP4" at bounding box center [391, 176] width 44 height 9
